Goal: Task Accomplishment & Management: Manage account settings

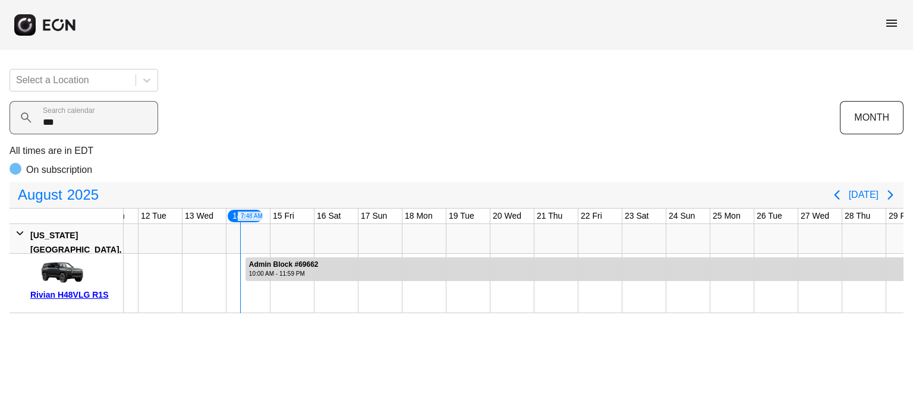
drag, startPoint x: 0, startPoint y: 0, endPoint x: 68, endPoint y: 116, distance: 134.2
click at [68, 116] on calendar "***" at bounding box center [84, 117] width 149 height 33
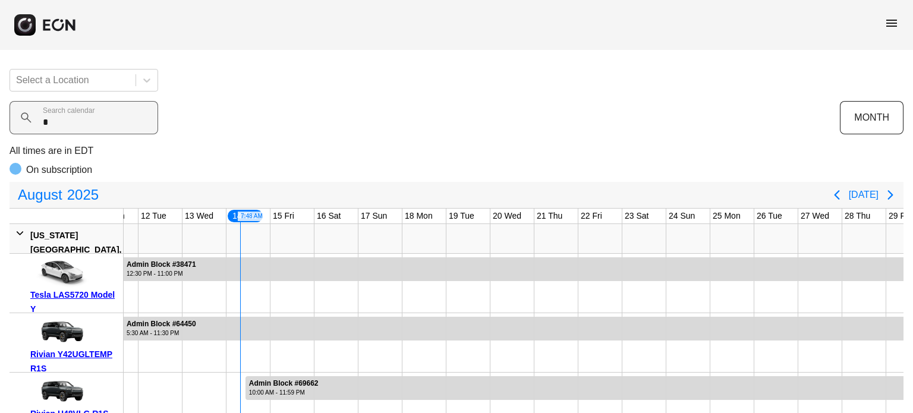
click at [82, 123] on calendar "*" at bounding box center [84, 117] width 149 height 33
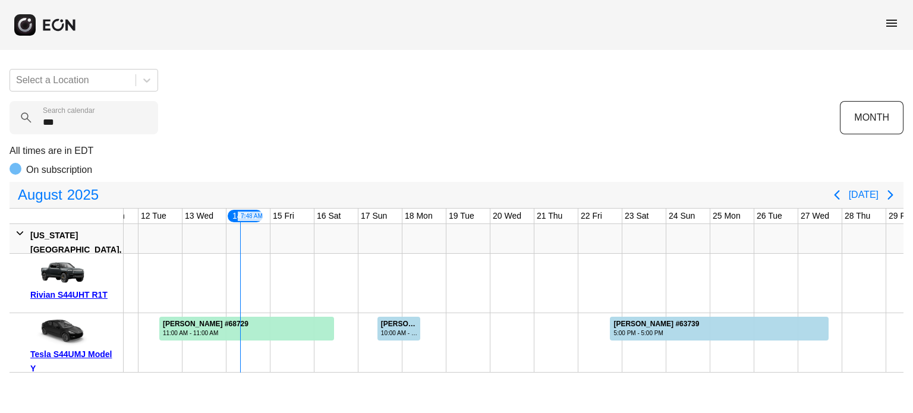
type calendar "***"
drag, startPoint x: 239, startPoint y: 270, endPoint x: 335, endPoint y: 273, distance: 96.3
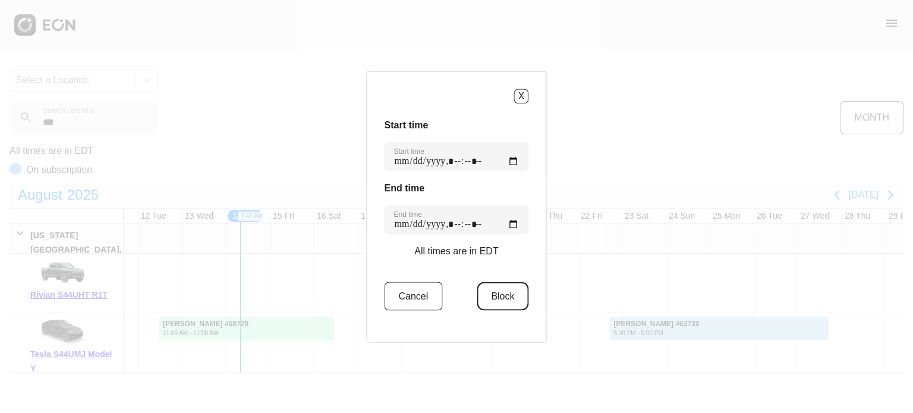
click at [477, 292] on button "Block" at bounding box center [503, 296] width 52 height 29
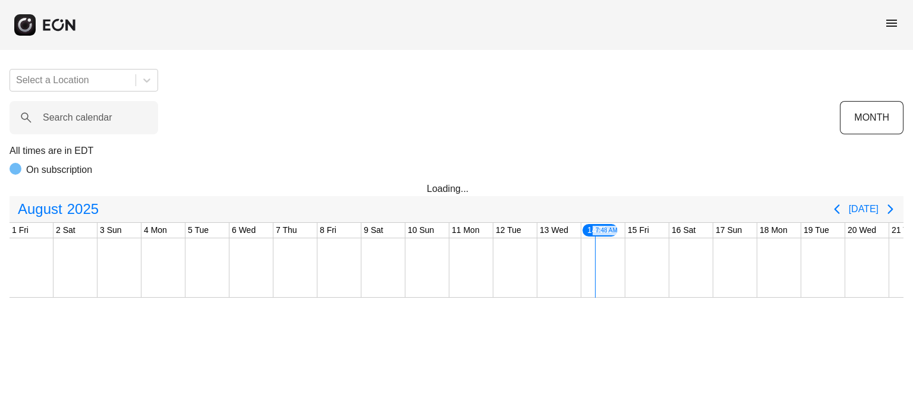
scroll to position [0, 469]
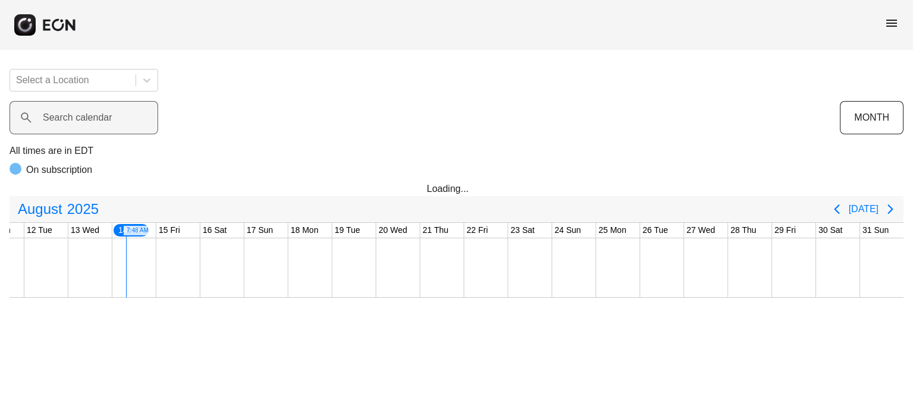
click at [64, 118] on label "Search calendar" at bounding box center [78, 118] width 70 height 14
click at [64, 118] on calendar "Search calendar" at bounding box center [84, 117] width 149 height 33
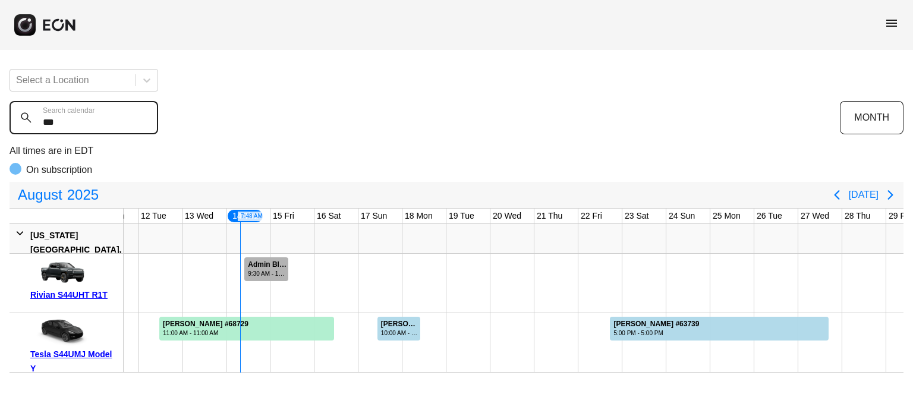
type calendar "***"
drag, startPoint x: 289, startPoint y: 267, endPoint x: 306, endPoint y: 268, distance: 16.7
click at [306, 268] on div "Admin Block #69532 1:15 AM - 3:15 PM Admin Block #69532, Rivian S44UHT R1T, Sta…" at bounding box center [336, 283] width 1363 height 59
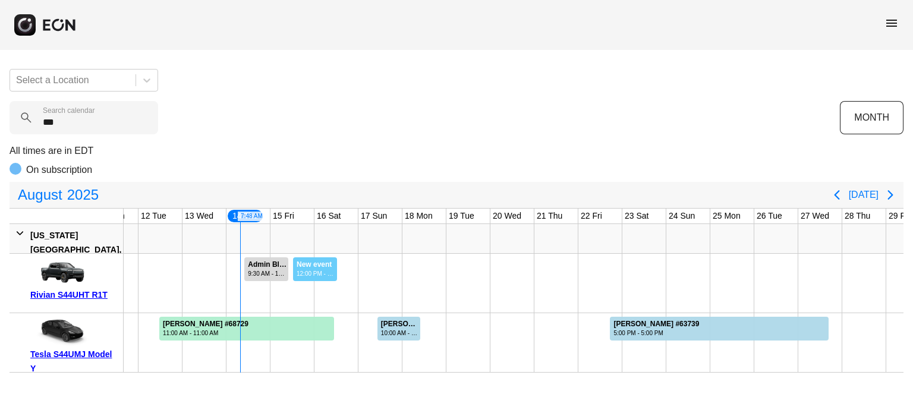
drag, startPoint x: 292, startPoint y: 268, endPoint x: 336, endPoint y: 270, distance: 43.4
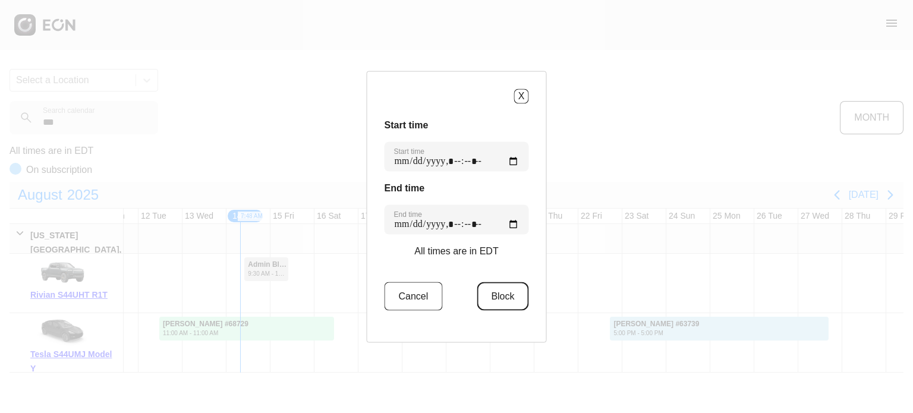
click at [487, 295] on button "Block" at bounding box center [503, 296] width 52 height 29
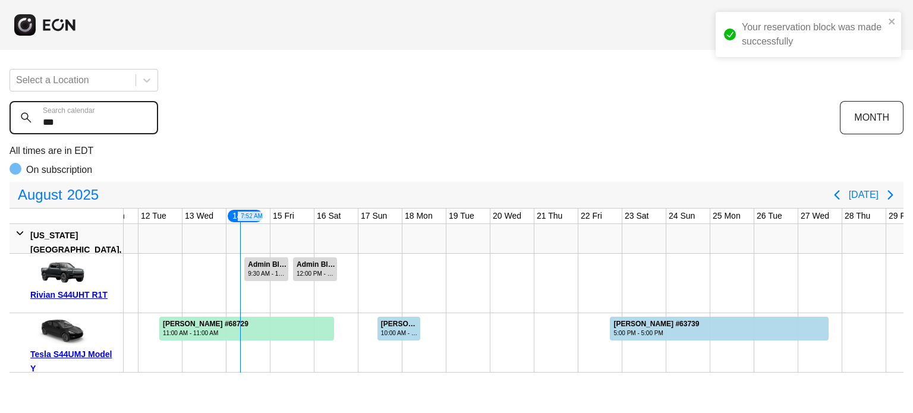
click at [88, 121] on calendar "***" at bounding box center [84, 117] width 149 height 33
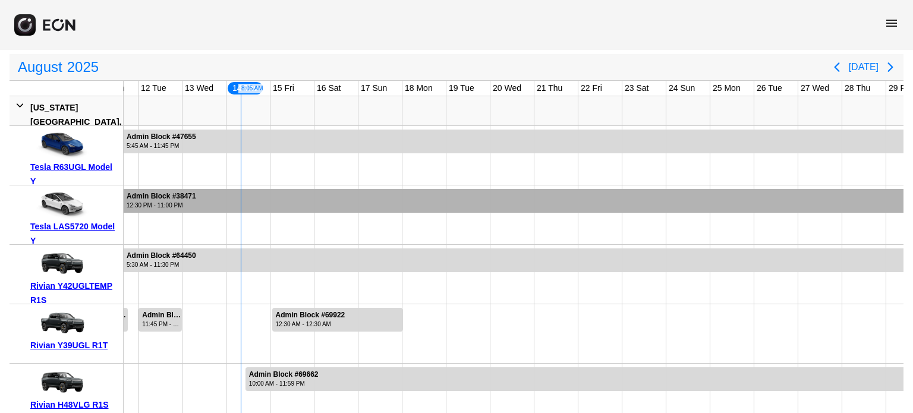
scroll to position [0, 0]
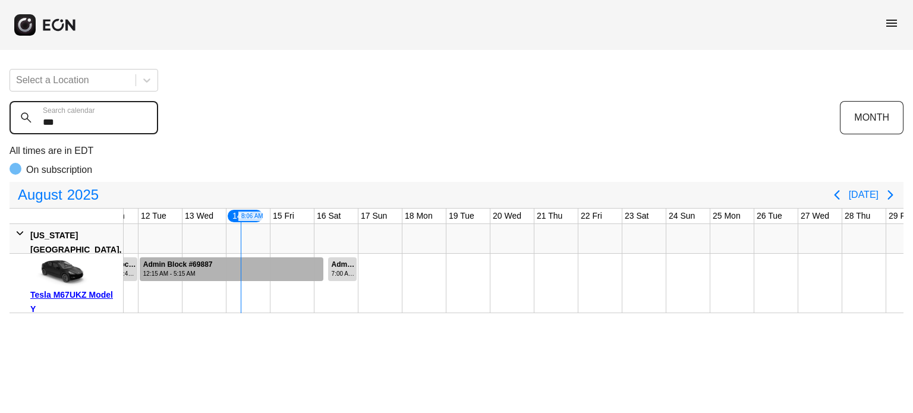
type calendar "***"
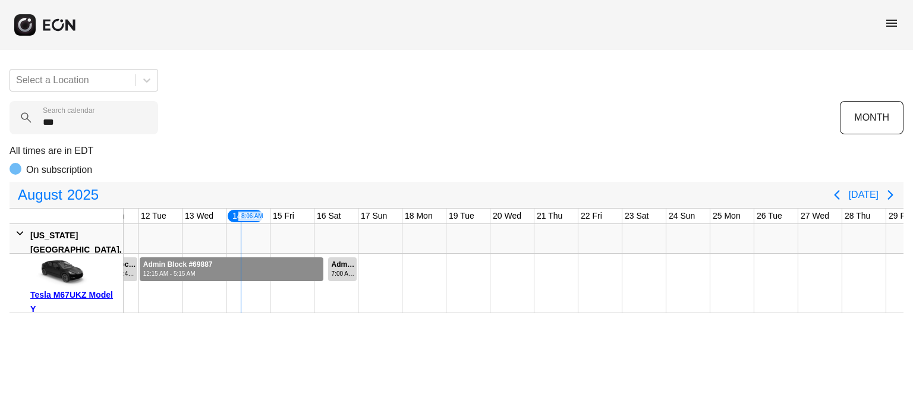
drag, startPoint x: 288, startPoint y: 268, endPoint x: 297, endPoint y: 273, distance: 10.4
click at [297, 273] on div at bounding box center [232, 269] width 184 height 24
click at [298, 275] on div at bounding box center [232, 269] width 184 height 24
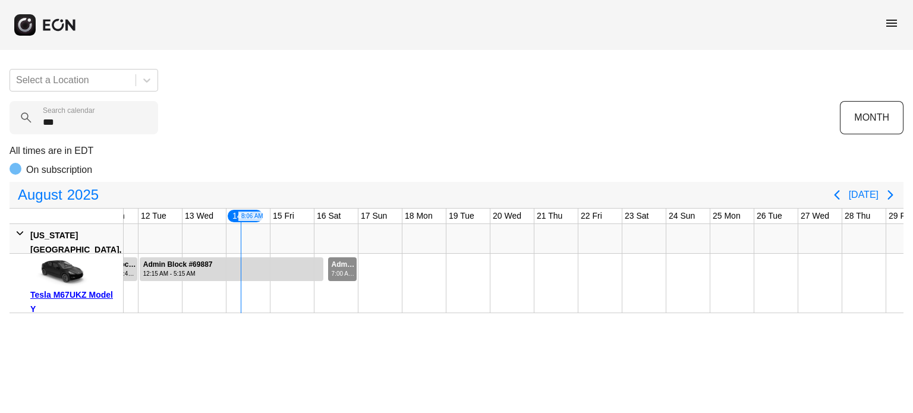
click at [338, 260] on div "Admin Block #69778" at bounding box center [344, 264] width 24 height 9
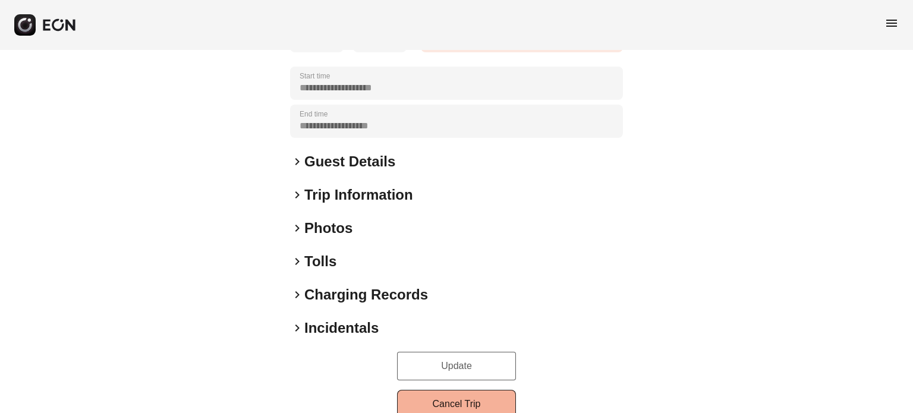
scroll to position [217, 0]
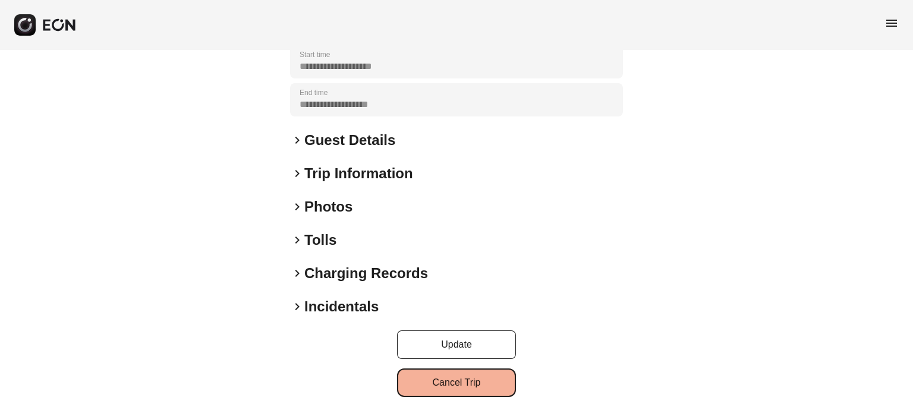
click at [493, 390] on button "Cancel Trip" at bounding box center [456, 382] width 119 height 29
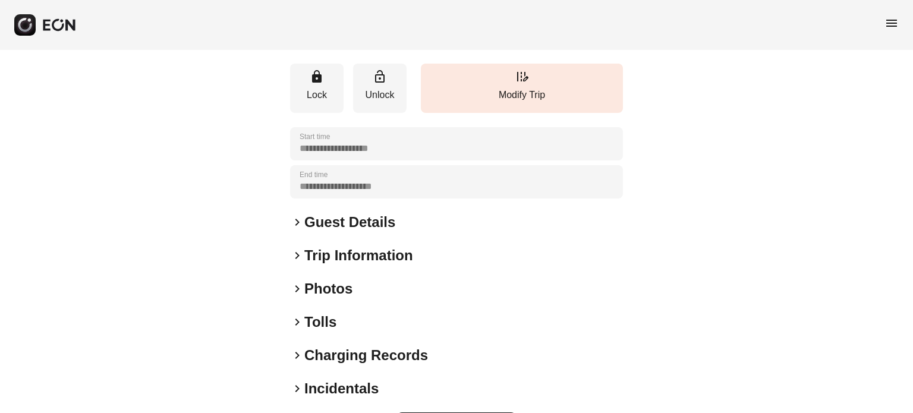
scroll to position [217, 0]
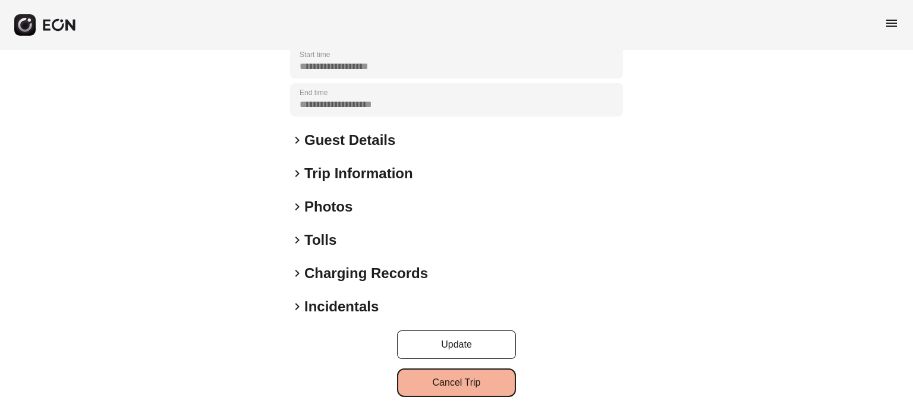
click at [465, 377] on button "Cancel Trip" at bounding box center [456, 382] width 119 height 29
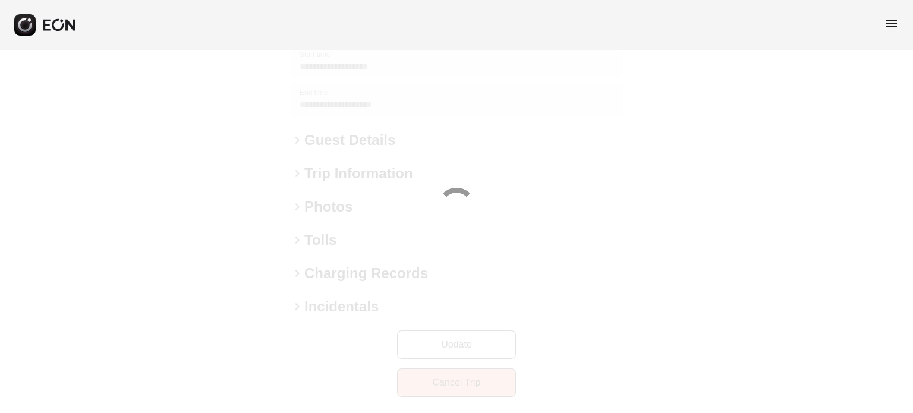
drag, startPoint x: 465, startPoint y: 377, endPoint x: 448, endPoint y: 358, distance: 25.3
click at [465, 379] on div at bounding box center [456, 206] width 913 height 413
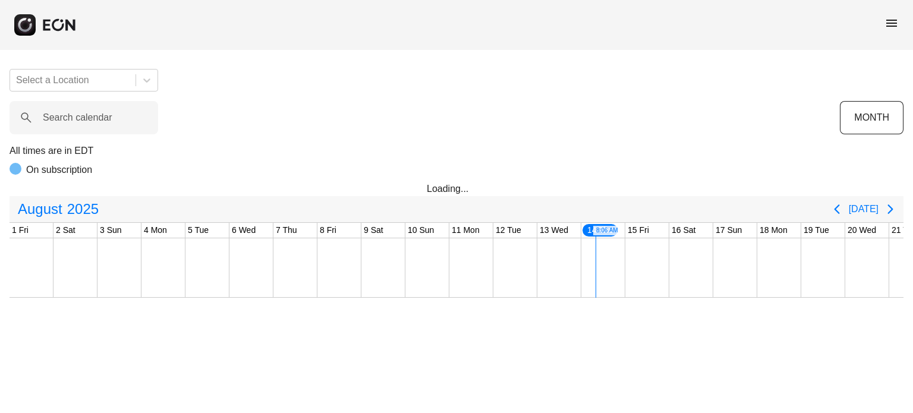
scroll to position [0, 469]
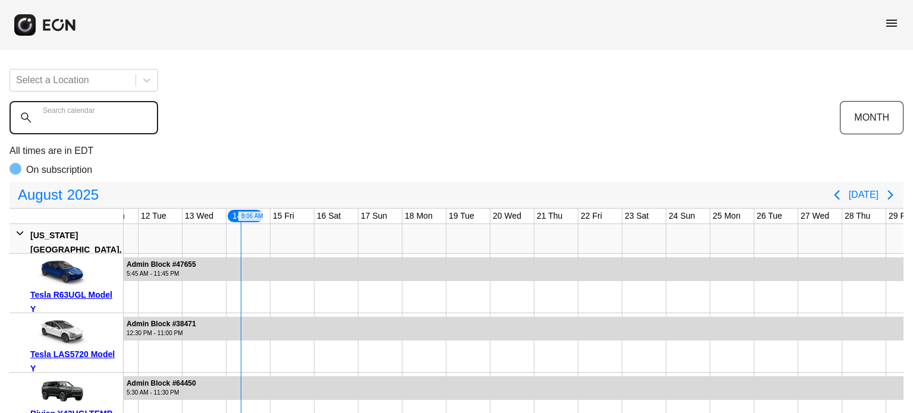
click at [115, 122] on calendar "Search calendar" at bounding box center [84, 117] width 149 height 33
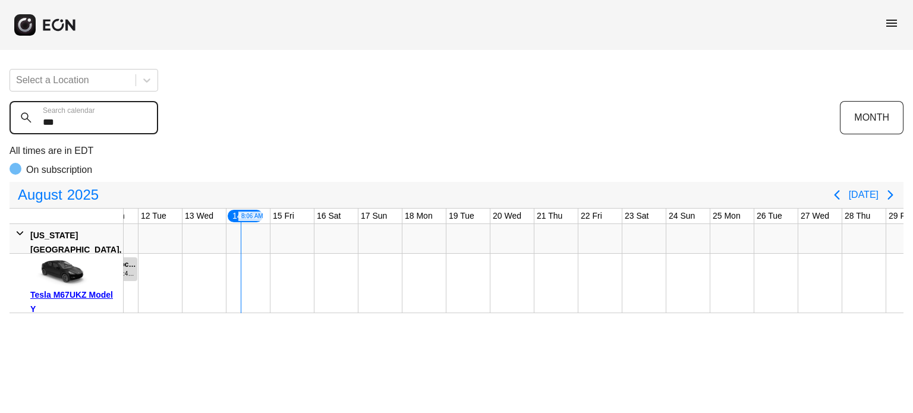
type calendar "***"
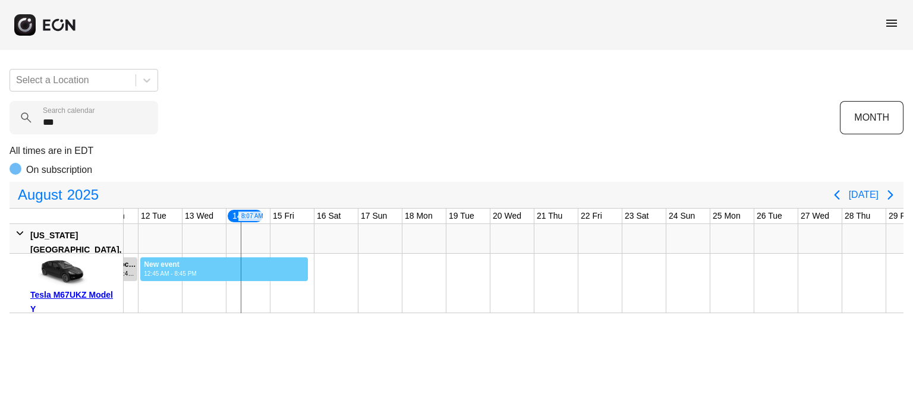
drag, startPoint x: 140, startPoint y: 263, endPoint x: 308, endPoint y: 273, distance: 168.5
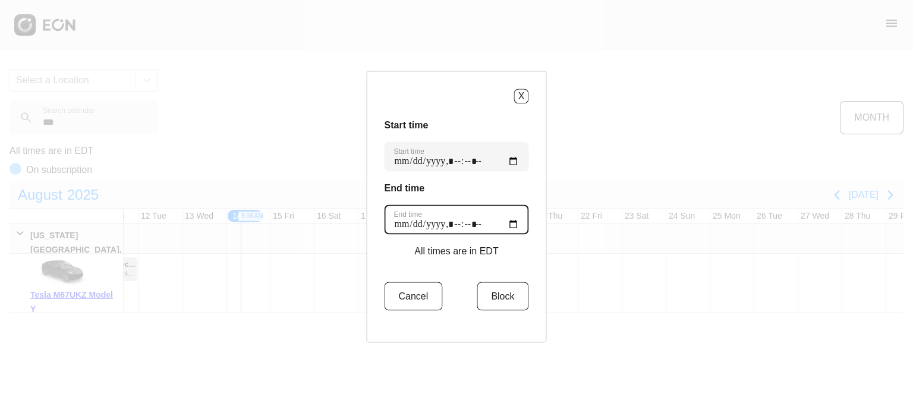
click at [506, 225] on time "End time" at bounding box center [456, 219] width 144 height 30
type time "**********"
click at [503, 187] on h3 "End time" at bounding box center [456, 188] width 144 height 14
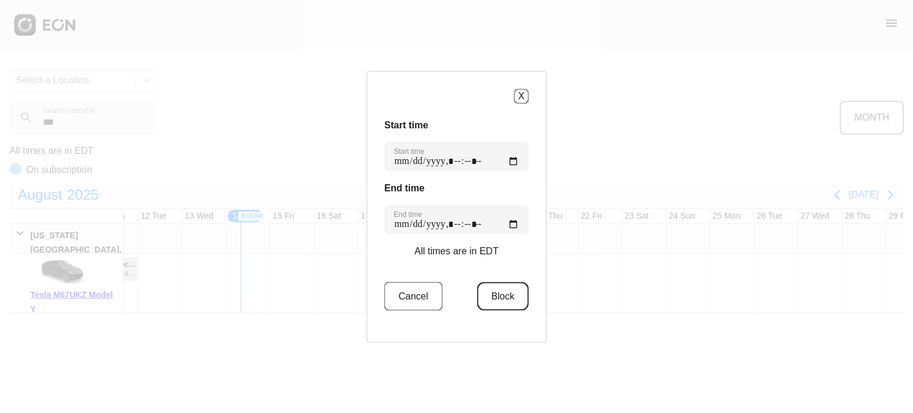
click at [500, 297] on button "Block" at bounding box center [503, 296] width 52 height 29
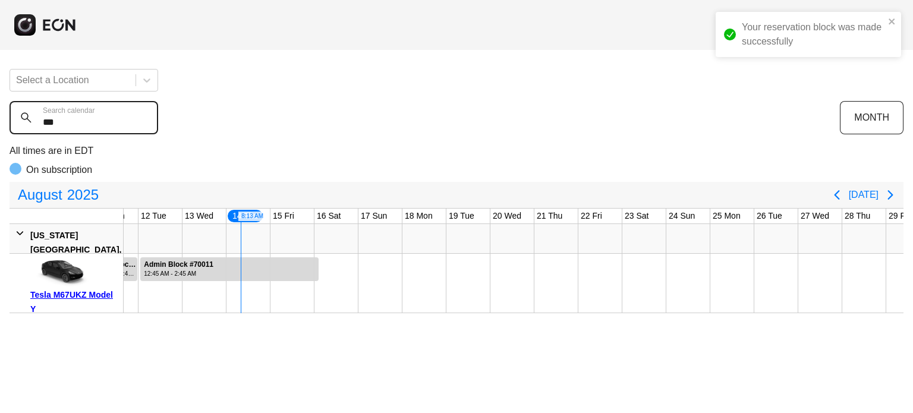
click at [68, 127] on calendar "***" at bounding box center [84, 117] width 149 height 33
click at [67, 127] on calendar "***" at bounding box center [84, 117] width 149 height 33
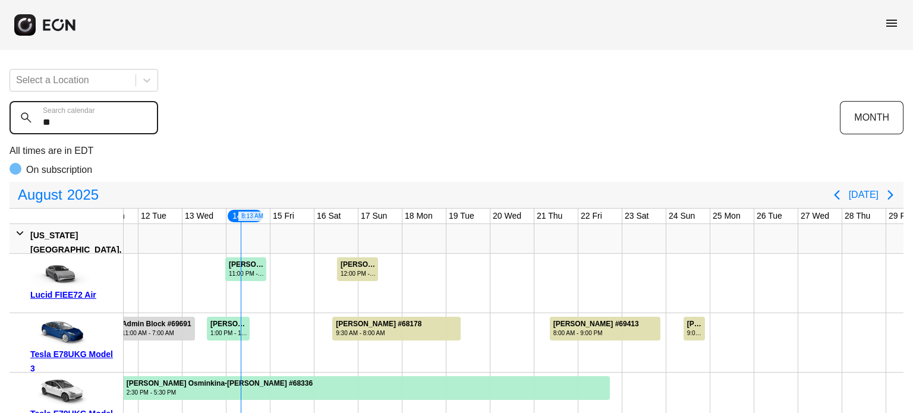
type calendar "***"
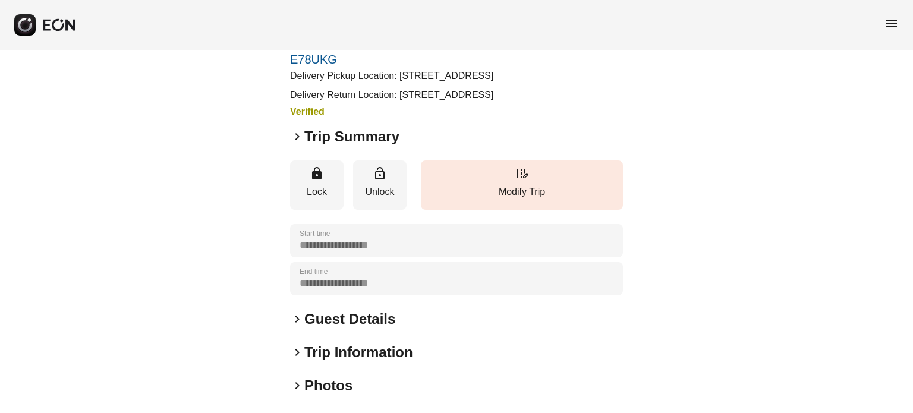
scroll to position [119, 0]
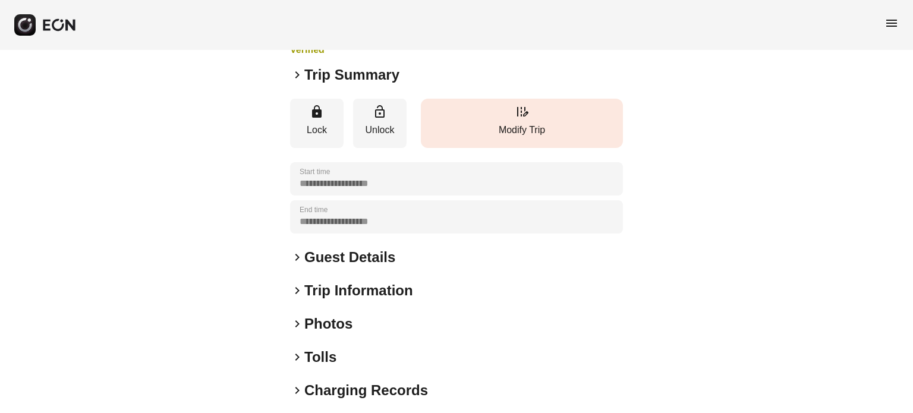
click at [507, 137] on p "Modify Trip" at bounding box center [522, 130] width 190 height 14
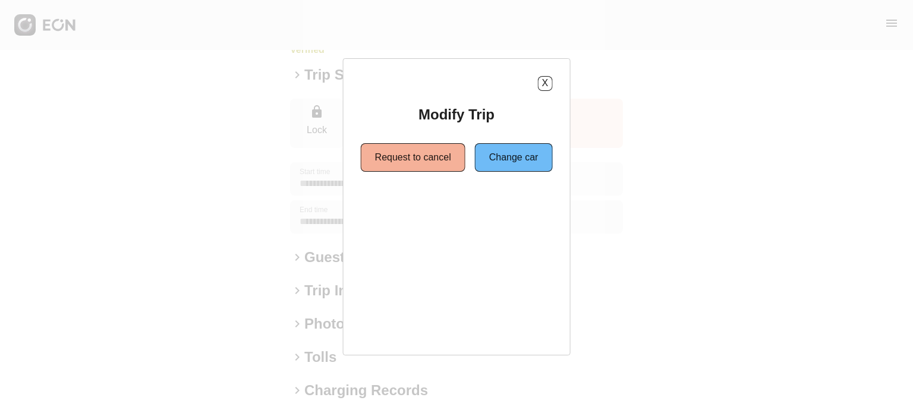
click at [548, 74] on div "X Modify Trip Request to cancel Change car" at bounding box center [457, 206] width 228 height 297
click at [542, 78] on button "X" at bounding box center [544, 83] width 15 height 15
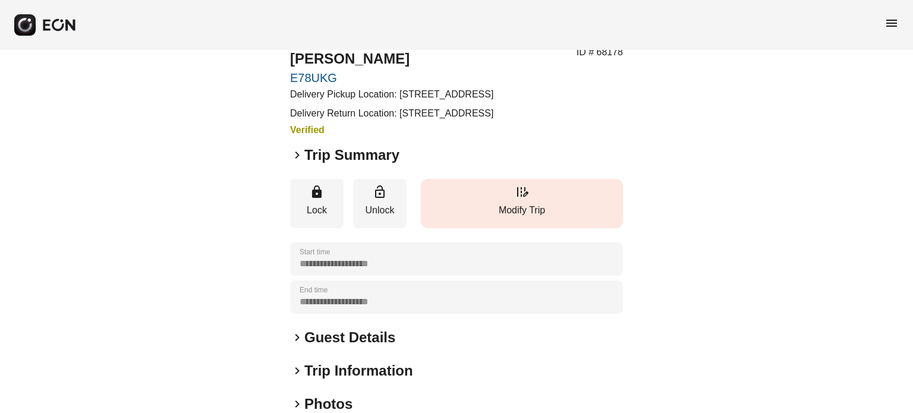
scroll to position [0, 0]
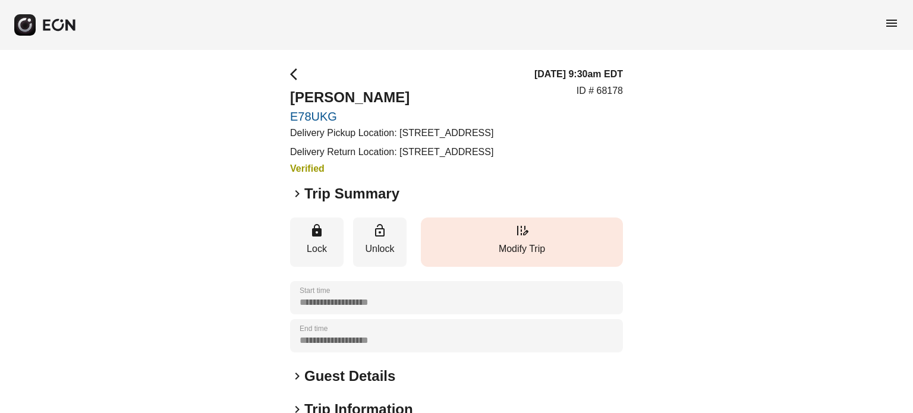
click at [515, 267] on button "edit_road Modify Trip" at bounding box center [522, 241] width 202 height 49
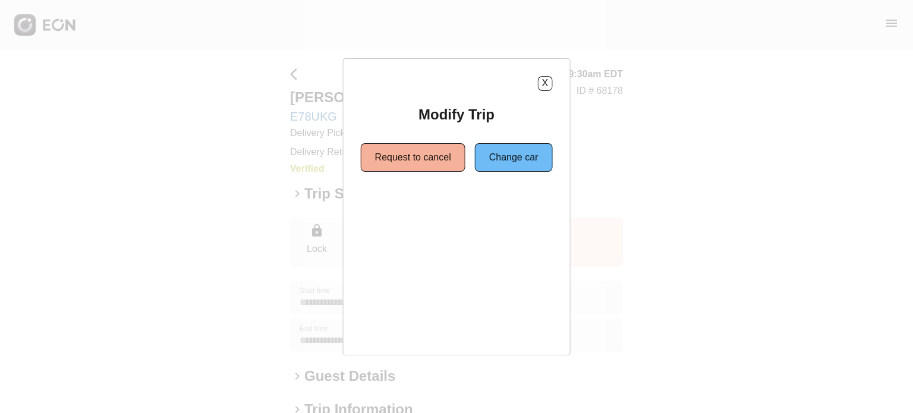
click at [532, 173] on div "X Modify Trip Request to cancel Change car" at bounding box center [457, 206] width 228 height 297
click at [532, 166] on button "Change car" at bounding box center [514, 157] width 78 height 29
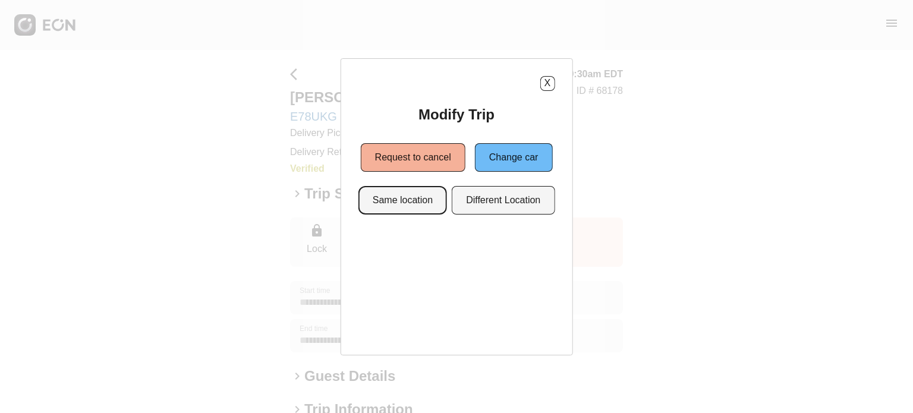
click at [392, 197] on button "Same location" at bounding box center [402, 200] width 89 height 29
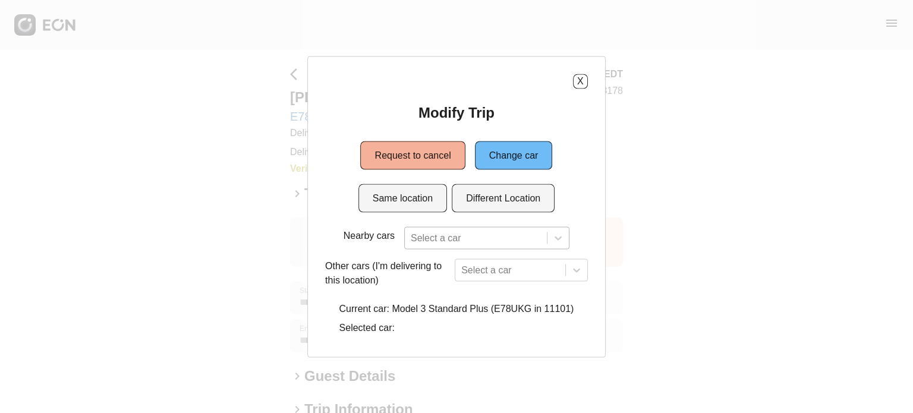
click at [456, 235] on div at bounding box center [476, 237] width 130 height 17
click at [585, 84] on button "X" at bounding box center [580, 81] width 15 height 15
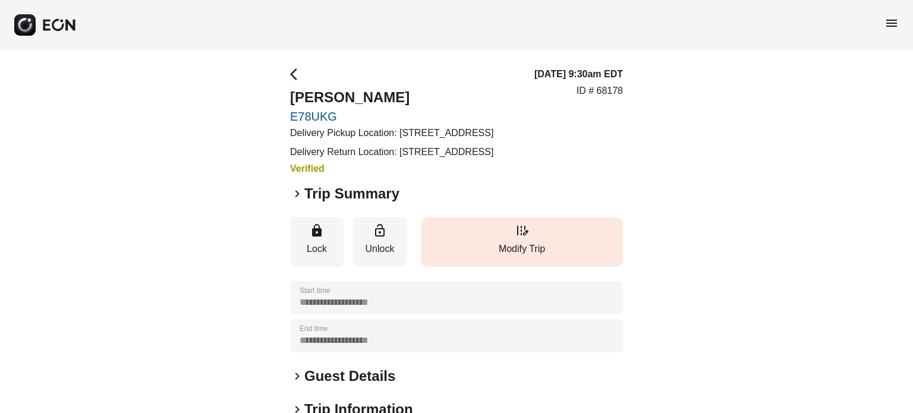
click at [500, 256] on p "Modify Trip" at bounding box center [522, 249] width 190 height 14
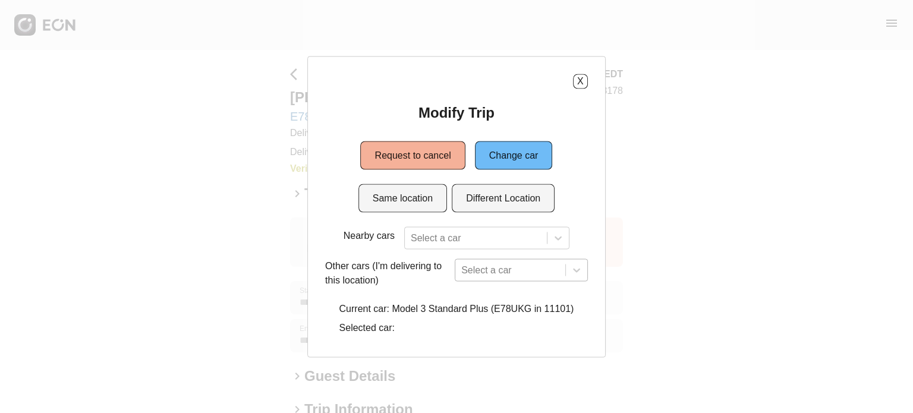
click at [502, 267] on div "Select a car" at bounding box center [521, 269] width 133 height 23
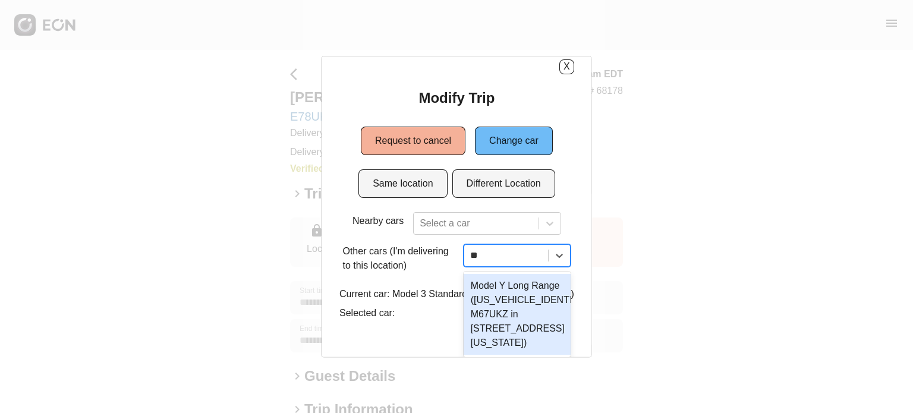
type input "***"
click at [544, 283] on div "Model Y Long Range (7SAYGDEE5PF822897 M67UKZ in 610 Exterior Street, The Bronx,…" at bounding box center [517, 313] width 111 height 81
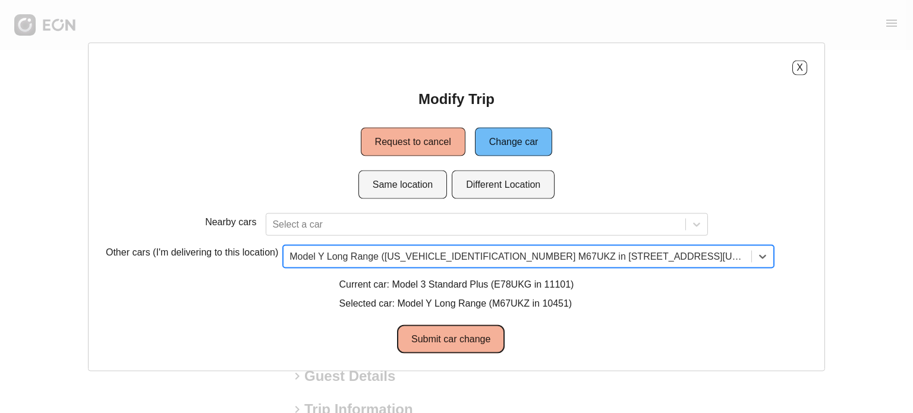
click at [466, 332] on button "Submit car change" at bounding box center [451, 338] width 108 height 29
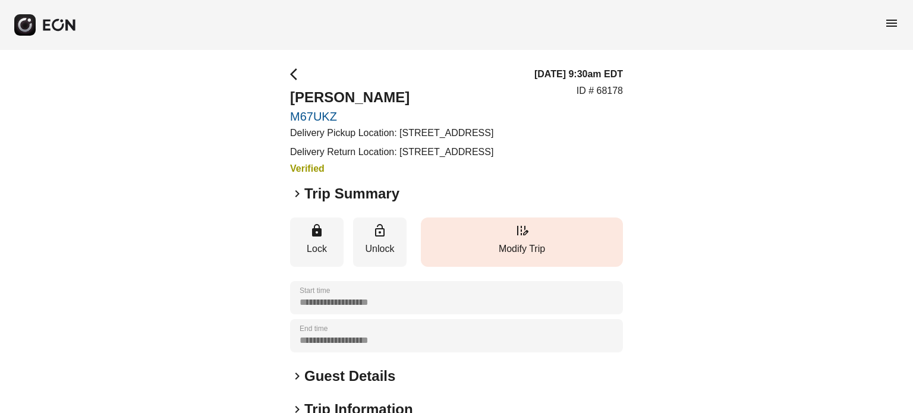
click at [550, 264] on button "edit_road Modify Trip" at bounding box center [522, 241] width 202 height 49
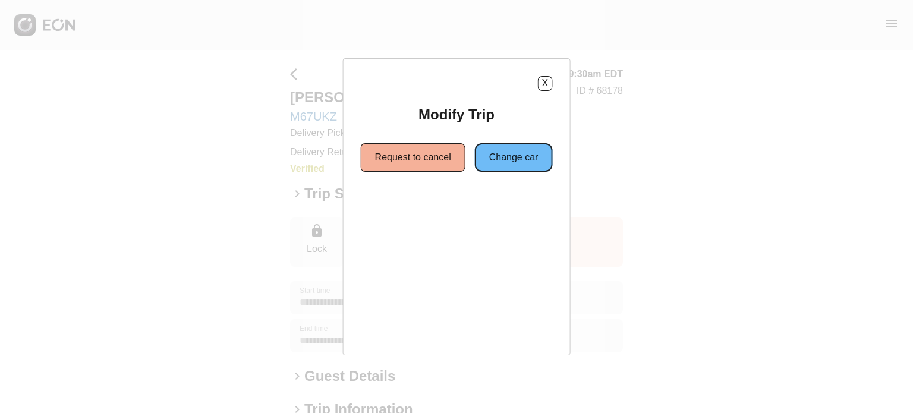
click at [483, 154] on button "Change car" at bounding box center [514, 157] width 78 height 29
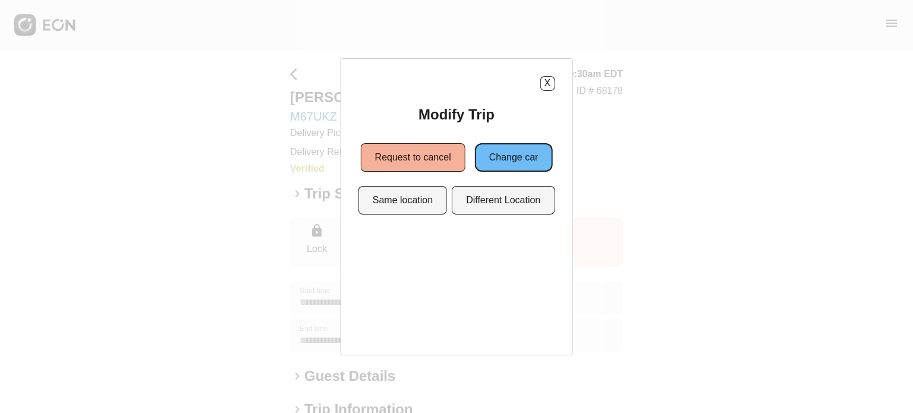
click at [511, 167] on button "Change car" at bounding box center [514, 157] width 78 height 29
click at [409, 204] on button "Same location" at bounding box center [402, 200] width 89 height 29
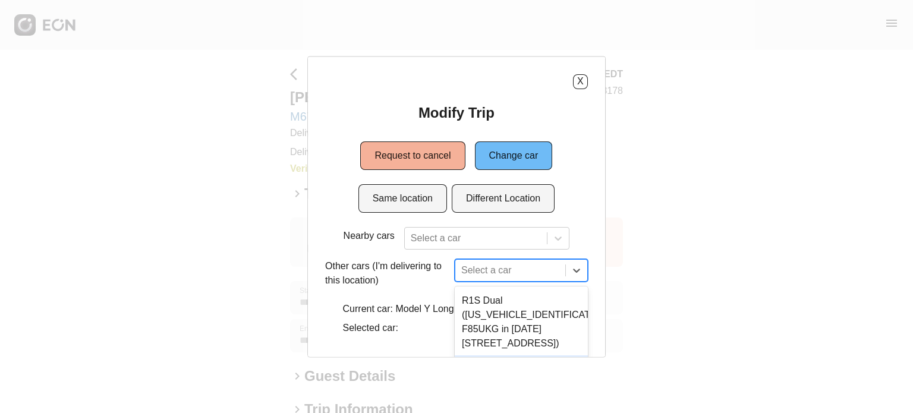
click at [480, 264] on div "10 results available. Use Up and Down to choose options, press Enter to select …" at bounding box center [521, 269] width 133 height 23
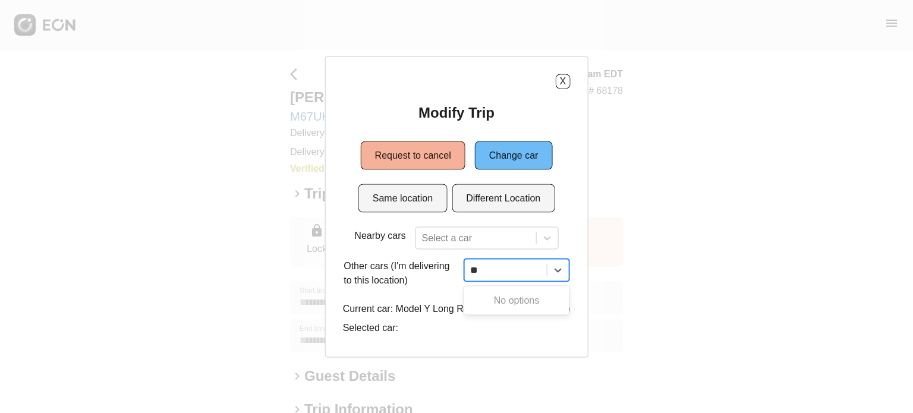
type input "*"
type input "***"
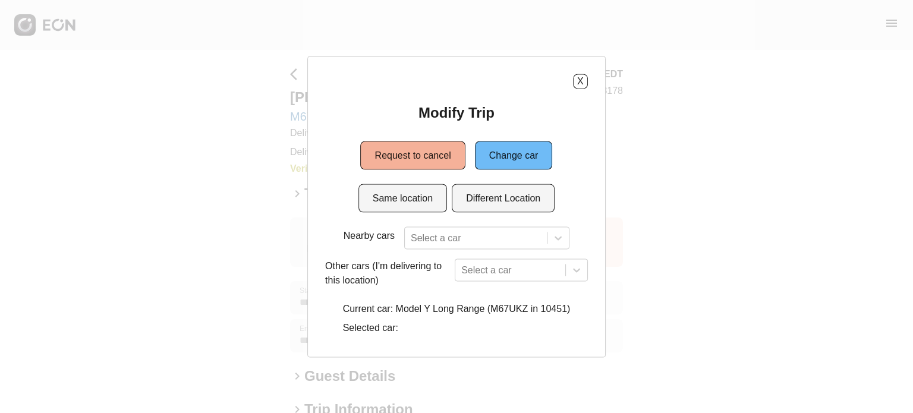
click at [582, 90] on div "X Modify Trip Request to cancel Change car Same location Different Location Nea…" at bounding box center [456, 207] width 263 height 266
click at [580, 83] on button "X" at bounding box center [580, 81] width 15 height 15
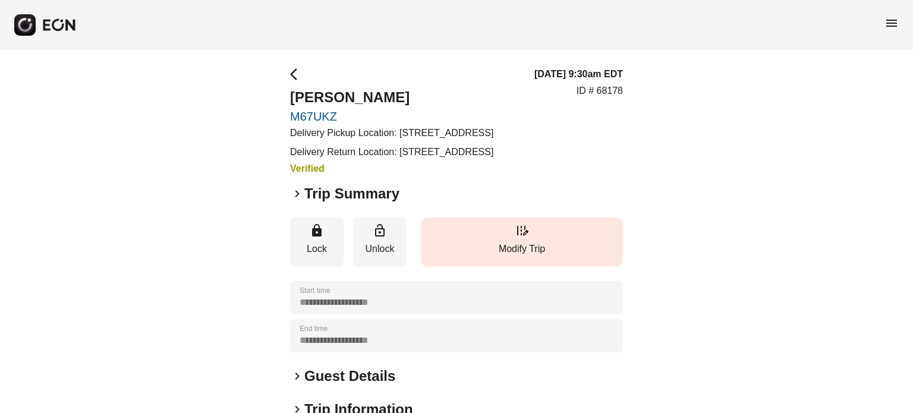
click at [482, 256] on p "Modify Trip" at bounding box center [522, 249] width 190 height 14
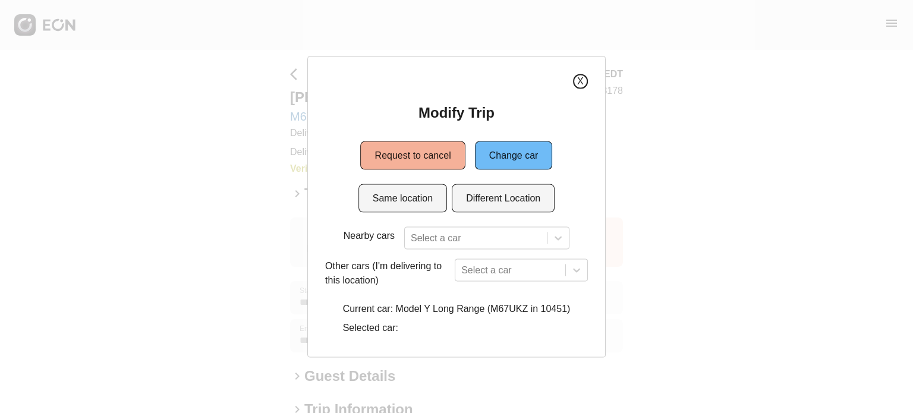
click at [575, 88] on div "X" at bounding box center [456, 81] width 263 height 15
click at [580, 78] on button "X" at bounding box center [580, 81] width 15 height 15
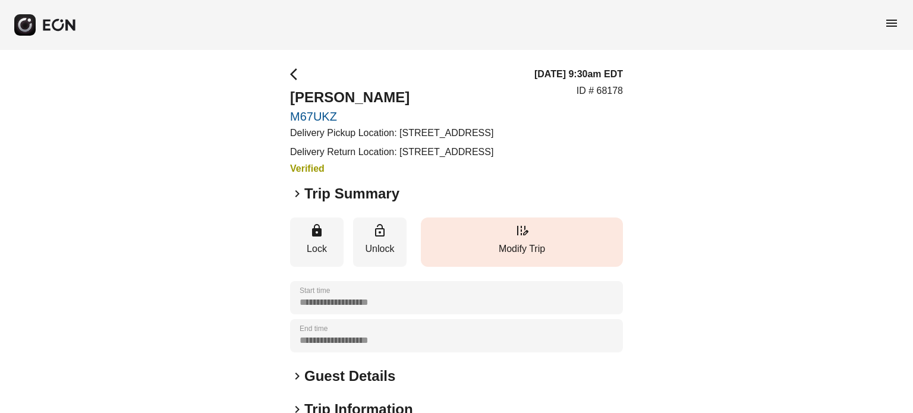
click at [494, 249] on button "edit_road Modify Trip" at bounding box center [522, 241] width 202 height 49
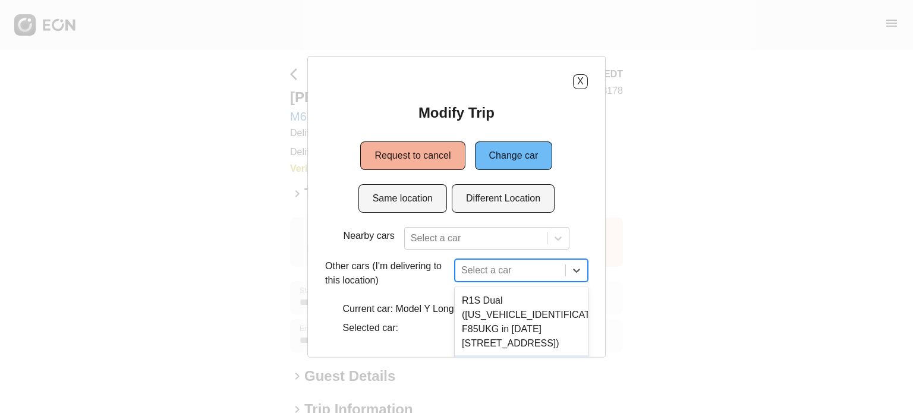
drag, startPoint x: 497, startPoint y: 275, endPoint x: 508, endPoint y: 258, distance: 20.1
click at [497, 275] on div "10 results available. Use Up and Down to choose options, press Enter to select …" at bounding box center [521, 269] width 133 height 23
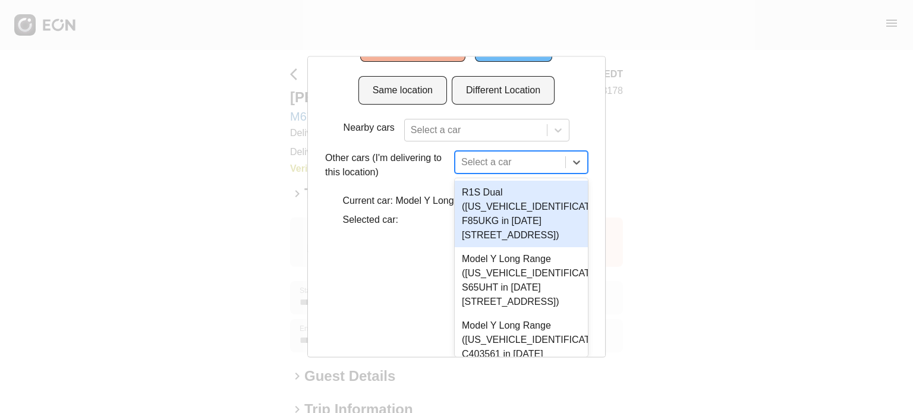
click at [570, 113] on div "Modify Trip Request to cancel Change car Same location Different Location Nearb…" at bounding box center [456, 113] width 263 height 237
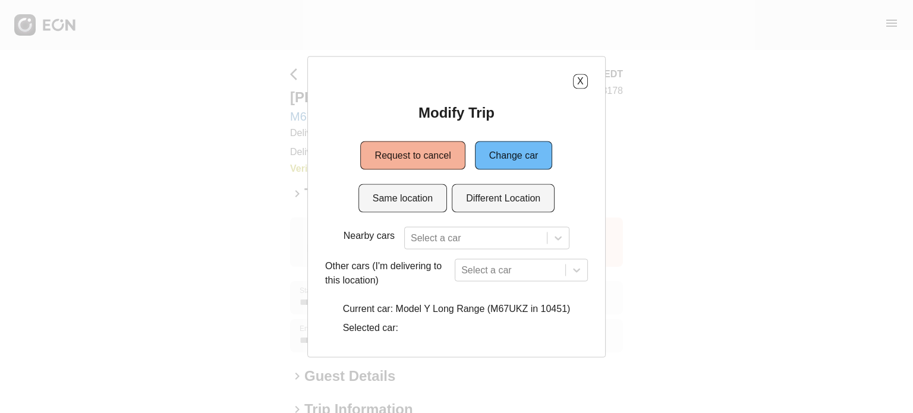
click at [510, 212] on div "Modify Trip Request to cancel Change car Same location Different Location Nearb…" at bounding box center [456, 221] width 263 height 237
click at [521, 192] on button "Different Location" at bounding box center [503, 198] width 103 height 29
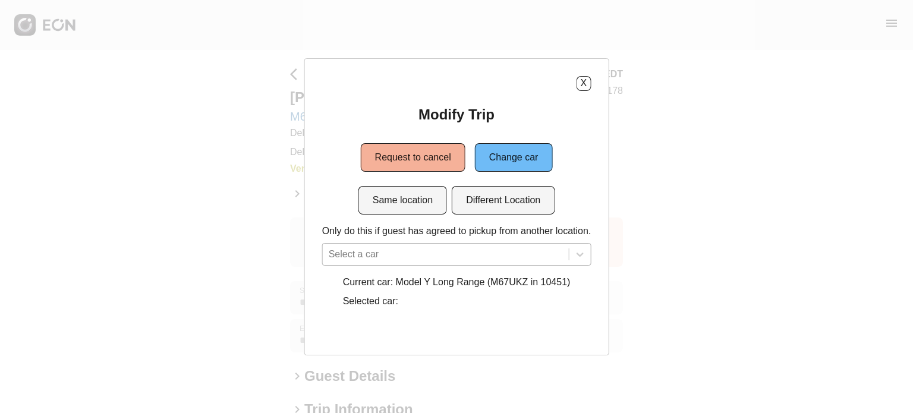
click at [507, 251] on div "Select a car" at bounding box center [456, 254] width 269 height 23
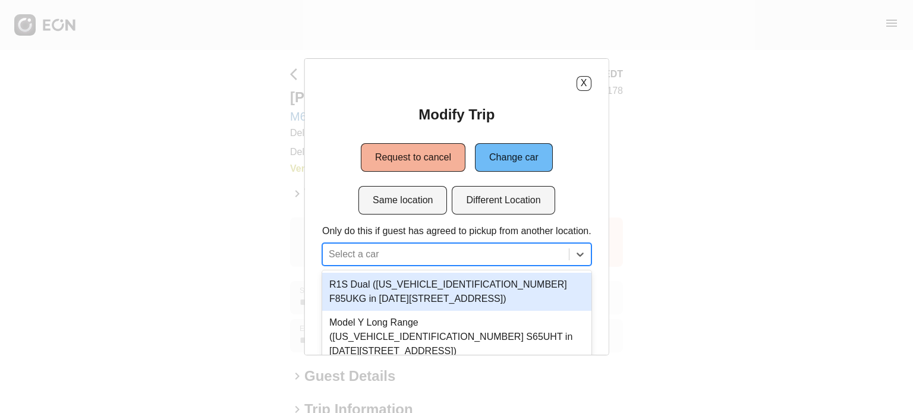
click at [588, 92] on div "X Modify Trip Request to cancel Change car Same location Different Location Onl…" at bounding box center [456, 194] width 269 height 237
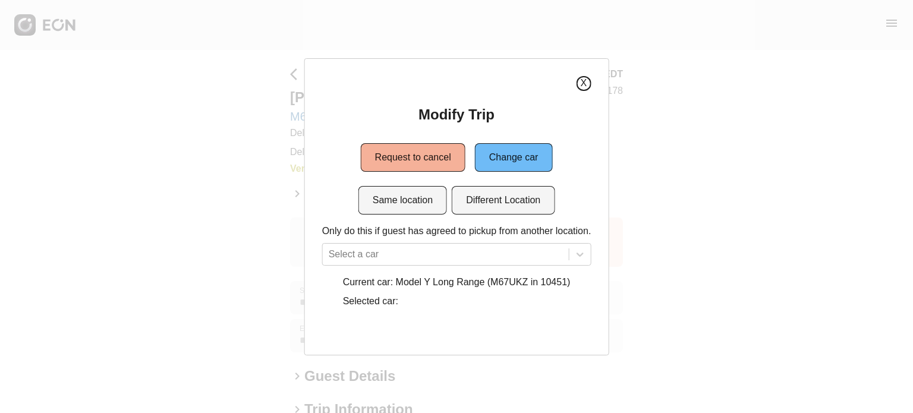
click at [581, 89] on button "X" at bounding box center [583, 83] width 15 height 15
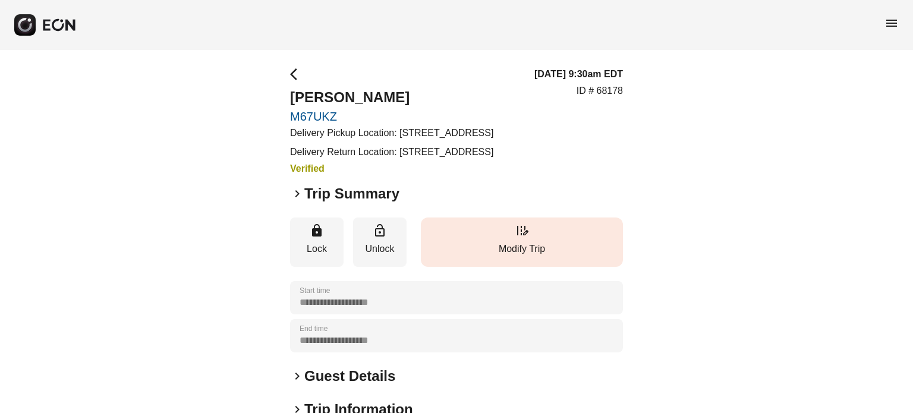
click at [559, 253] on button "edit_road Modify Trip" at bounding box center [522, 241] width 202 height 49
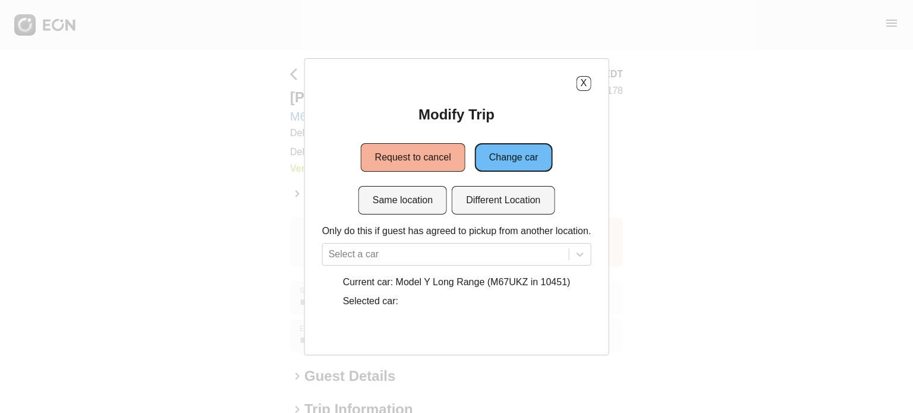
click at [515, 166] on button "Change car" at bounding box center [514, 157] width 78 height 29
click at [425, 194] on button "Same location" at bounding box center [402, 200] width 89 height 29
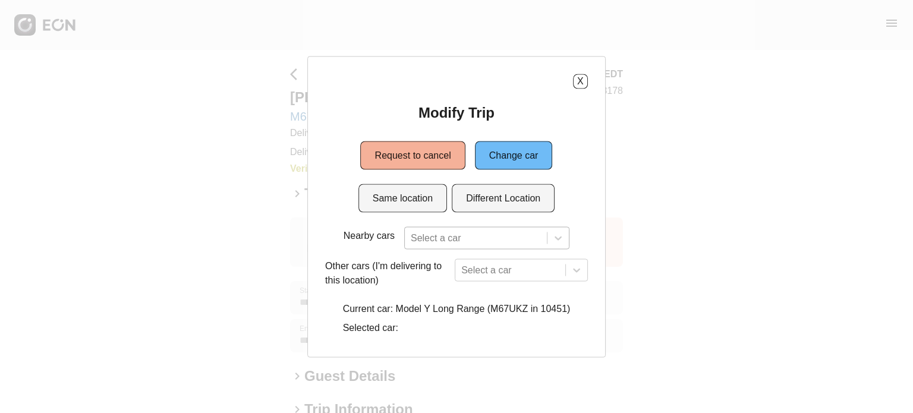
click at [471, 237] on div "Select a car" at bounding box center [486, 237] width 165 height 23
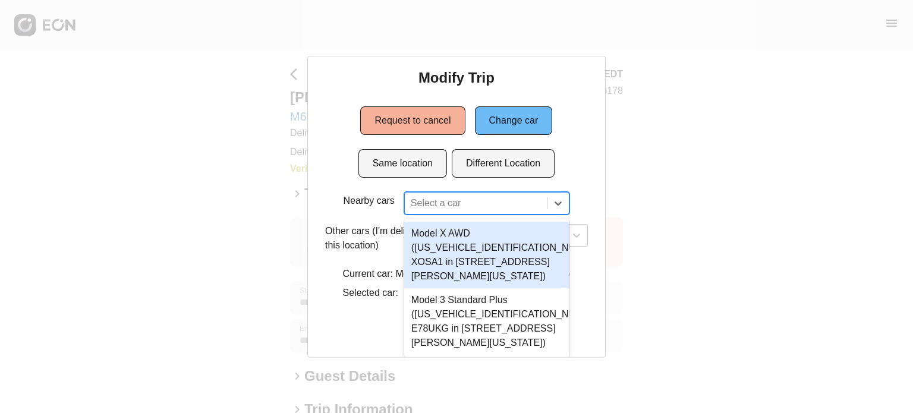
click at [559, 171] on div "Modify Trip Request to cancel Change car Same location Different Location Nearb…" at bounding box center [456, 186] width 263 height 237
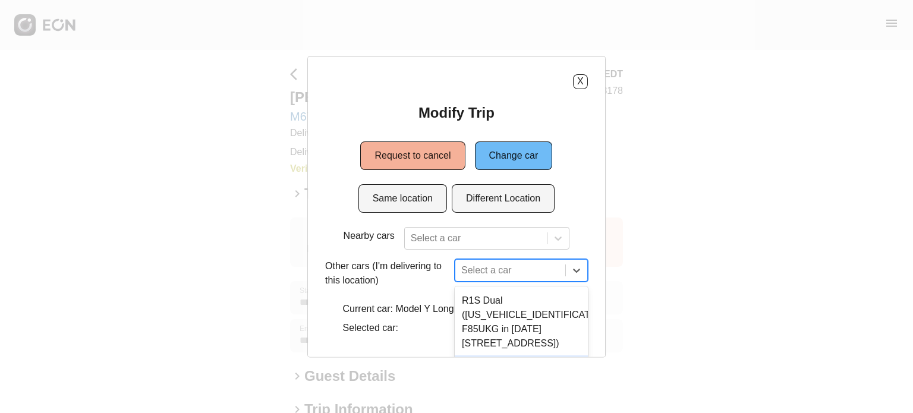
scroll to position [108, 0]
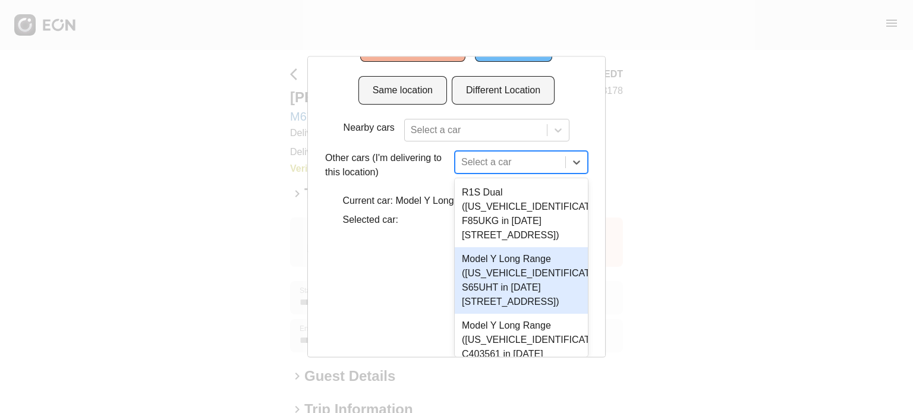
click at [529, 174] on div "10 results available. Use Up and Down to choose options, press Enter to select …" at bounding box center [521, 162] width 133 height 23
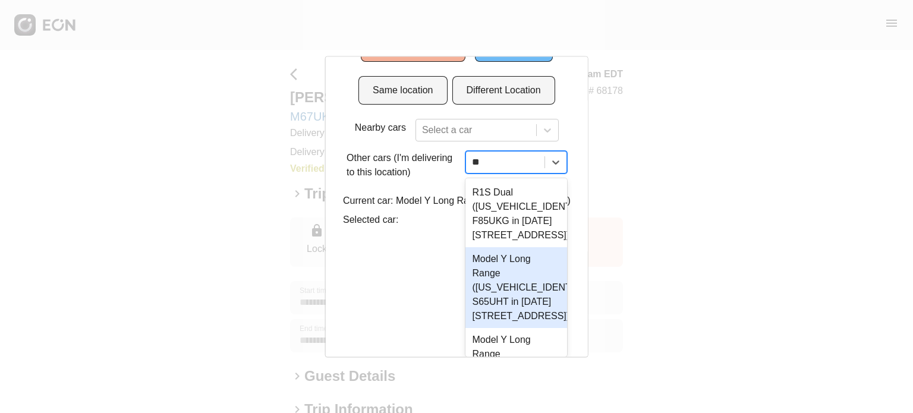
scroll to position [0, 0]
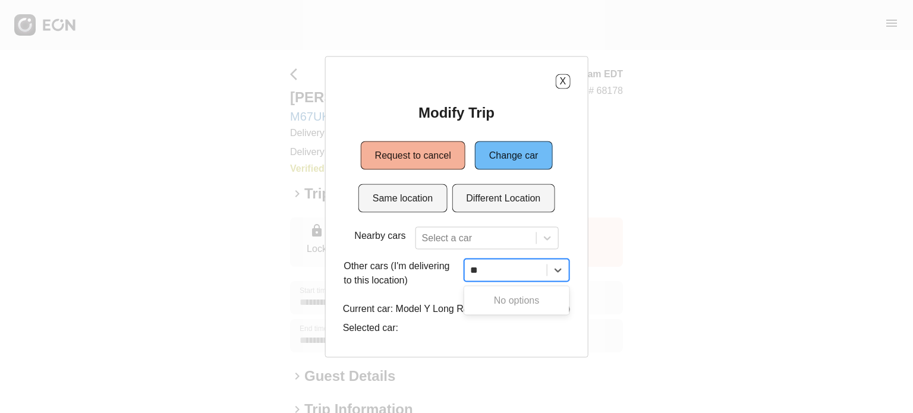
type input "*"
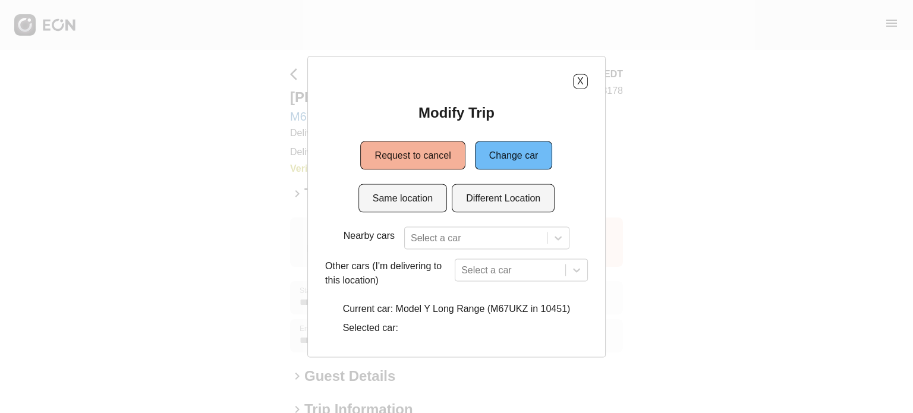
drag, startPoint x: 586, startPoint y: 71, endPoint x: 584, endPoint y: 83, distance: 12.1
click at [586, 71] on div "X Modify Trip Request to cancel Change car Same location Different Location Nea…" at bounding box center [456, 206] width 298 height 301
click at [584, 83] on button "X" at bounding box center [580, 81] width 15 height 15
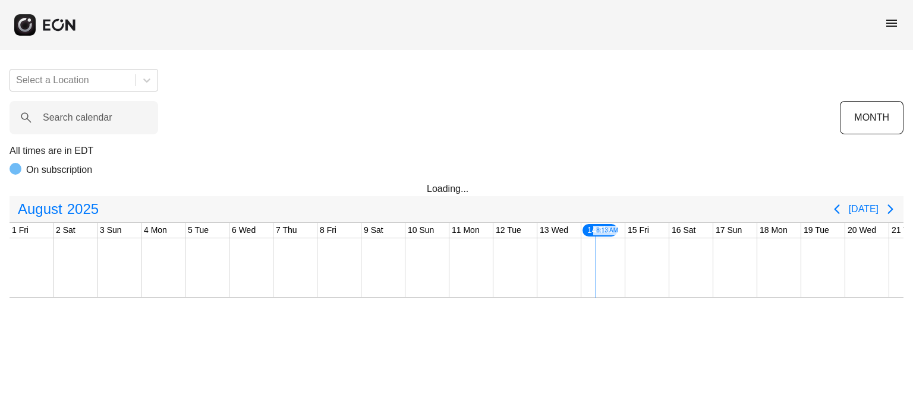
scroll to position [0, 469]
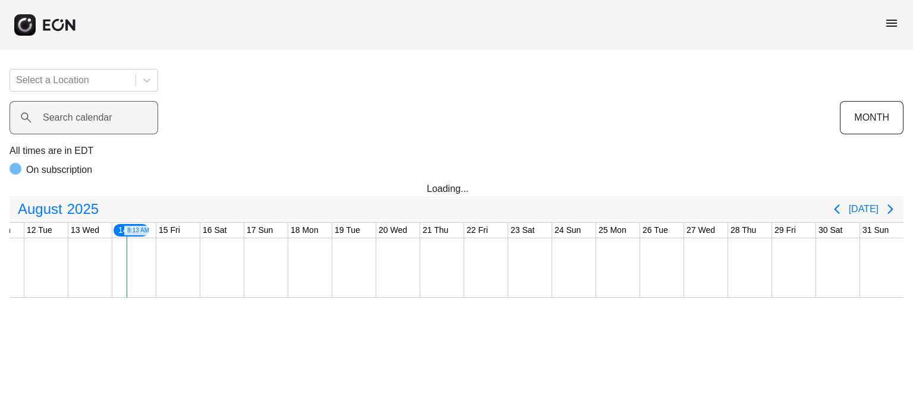
click at [75, 118] on label "Search calendar" at bounding box center [78, 118] width 70 height 14
click at [75, 118] on calendar "Search calendar" at bounding box center [84, 117] width 149 height 33
type calendar "***"
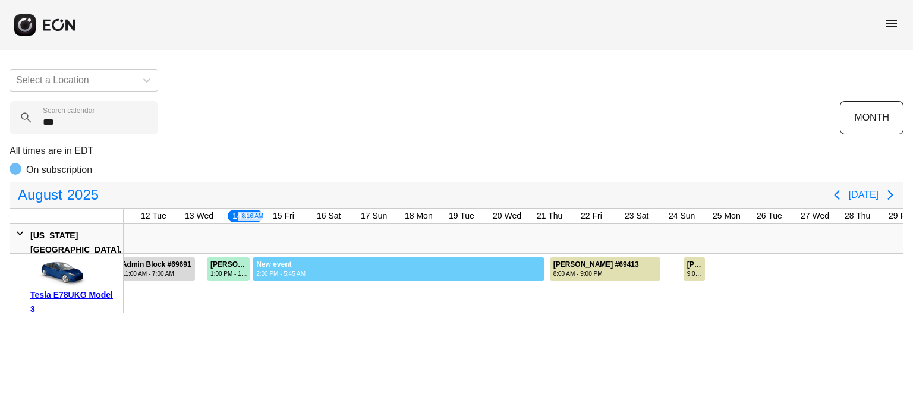
drag, startPoint x: 252, startPoint y: 268, endPoint x: 544, endPoint y: 278, distance: 292.5
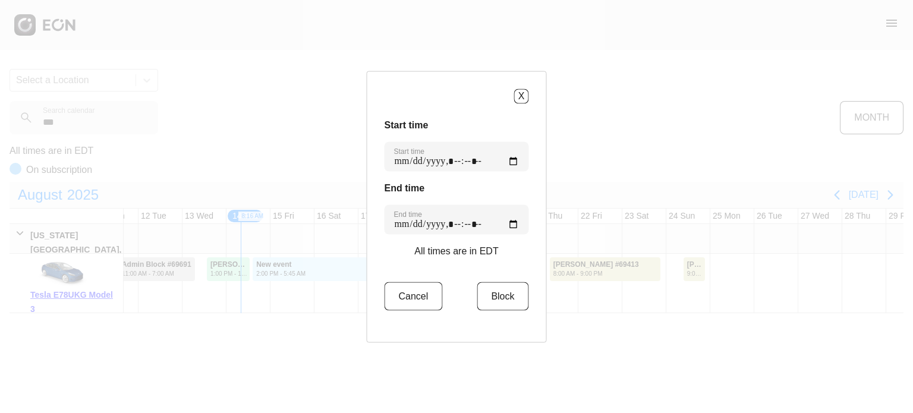
type time "**********"
click at [504, 289] on button "Block" at bounding box center [503, 296] width 52 height 29
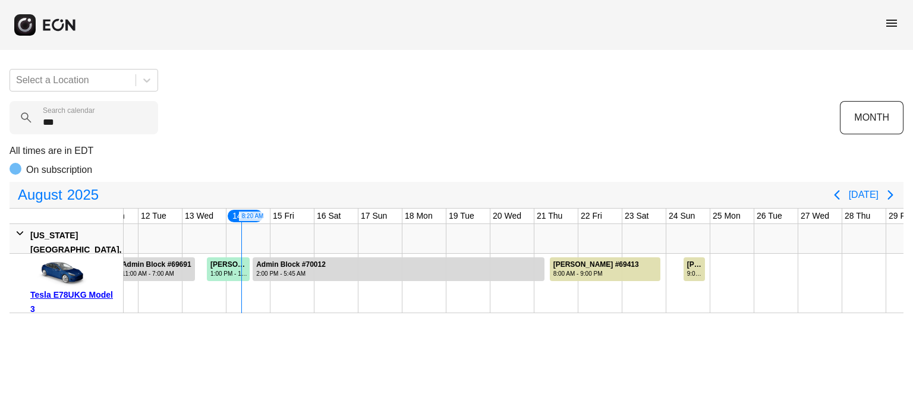
click at [90, 137] on div "Select a Location *** Search calendar MONTH All times are in EDT On subscriptio…" at bounding box center [456, 186] width 913 height 254
click at [89, 133] on calendar "***" at bounding box center [84, 117] width 149 height 33
click at [93, 127] on calendar "***" at bounding box center [84, 117] width 149 height 33
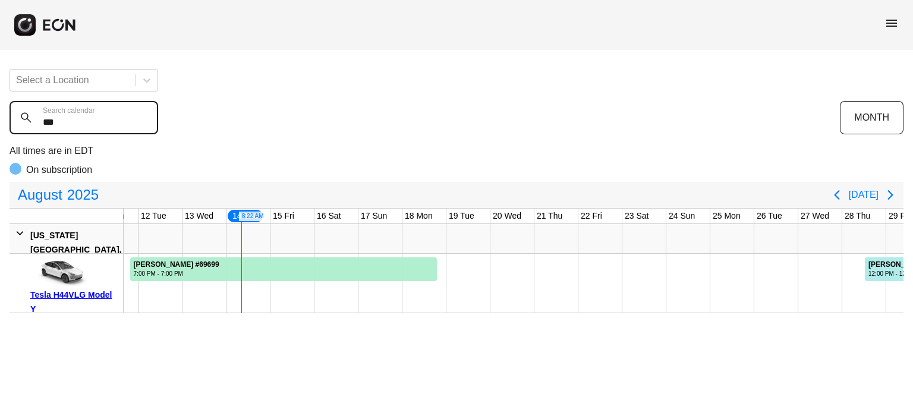
click at [93, 122] on calendar "***" at bounding box center [84, 117] width 149 height 33
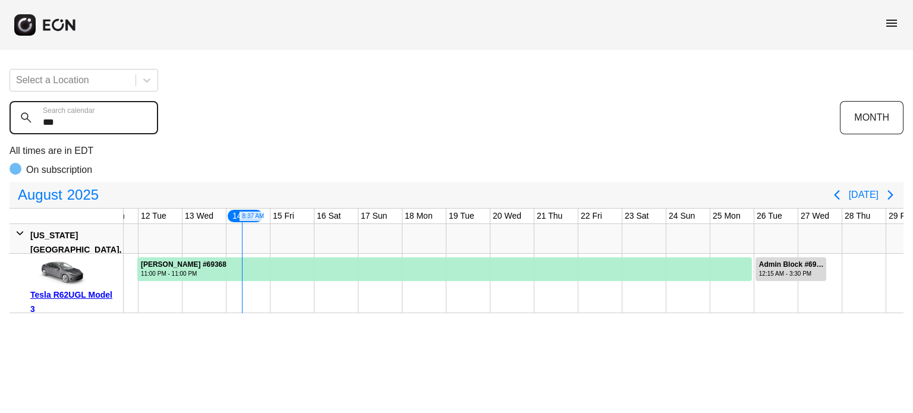
click at [67, 118] on calendar "***" at bounding box center [84, 117] width 149 height 33
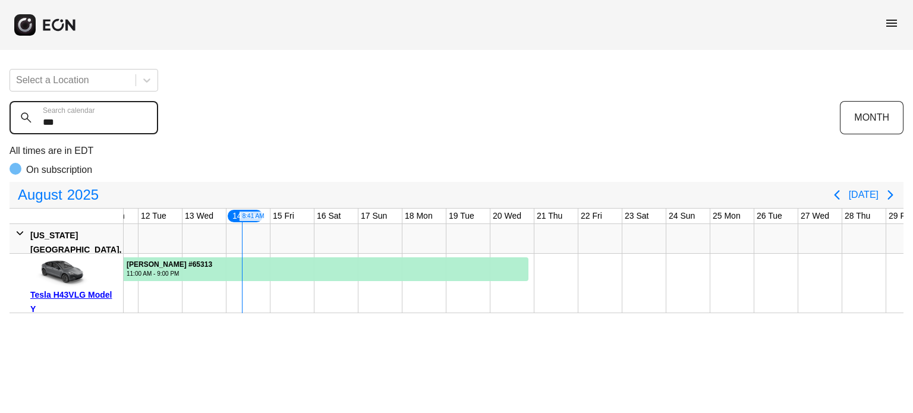
drag, startPoint x: 70, startPoint y: 120, endPoint x: 0, endPoint y: 137, distance: 72.1
click at [0, 137] on div "Select a Location *** Search calendar MONTH All times are in EDT On subscriptio…" at bounding box center [456, 186] width 913 height 254
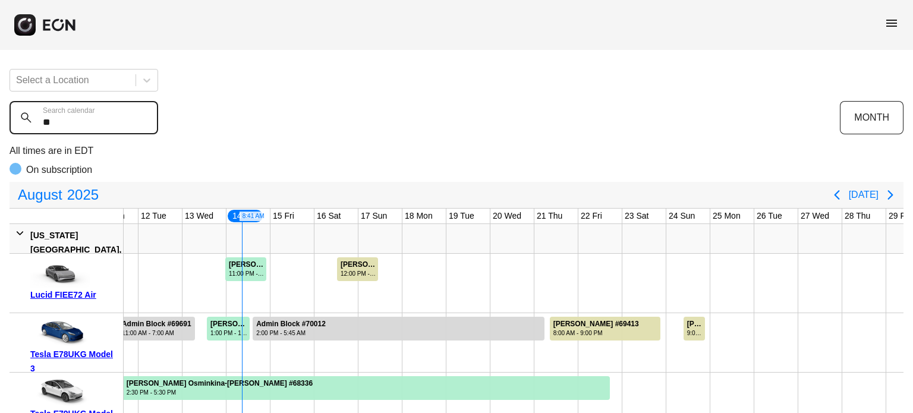
type calendar "***"
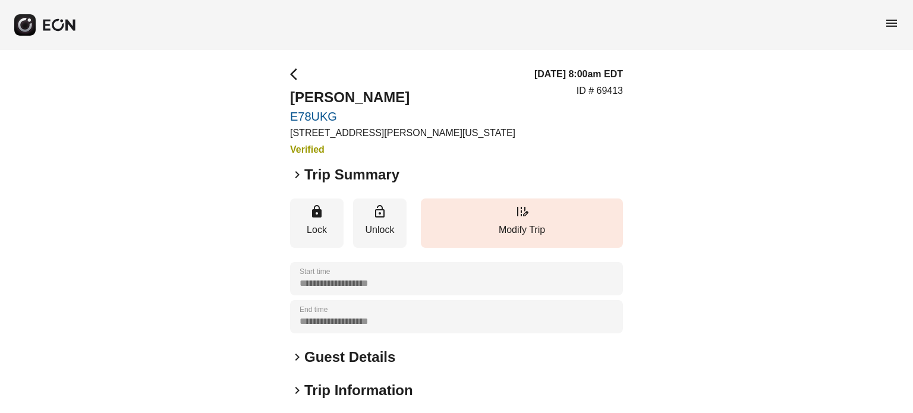
click at [482, 249] on div "**********" at bounding box center [456, 321] width 333 height 509
click at [499, 219] on button "edit_road Modify Trip" at bounding box center [522, 222] width 202 height 49
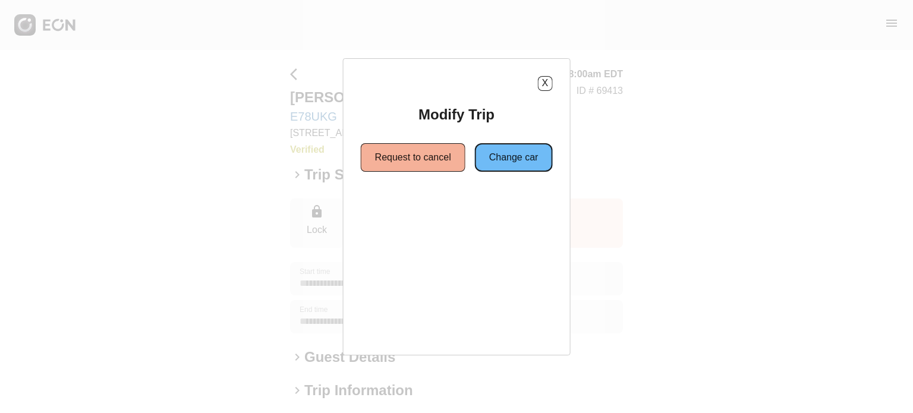
click at [514, 152] on button "Change car" at bounding box center [514, 157] width 78 height 29
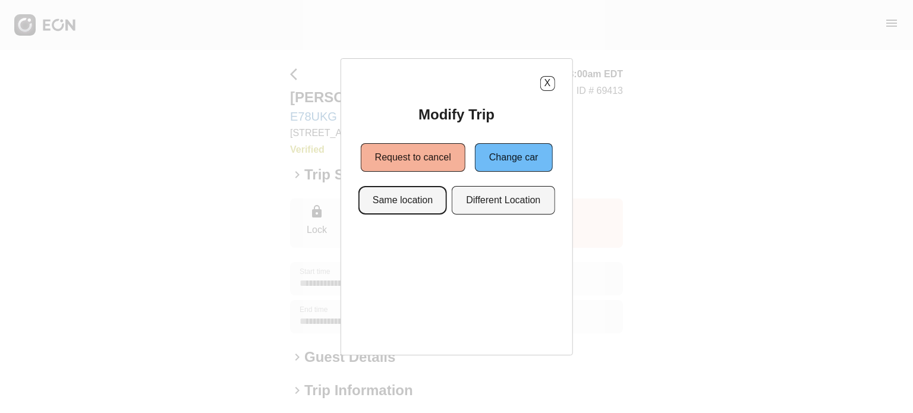
click at [435, 201] on button "Same location" at bounding box center [402, 200] width 89 height 29
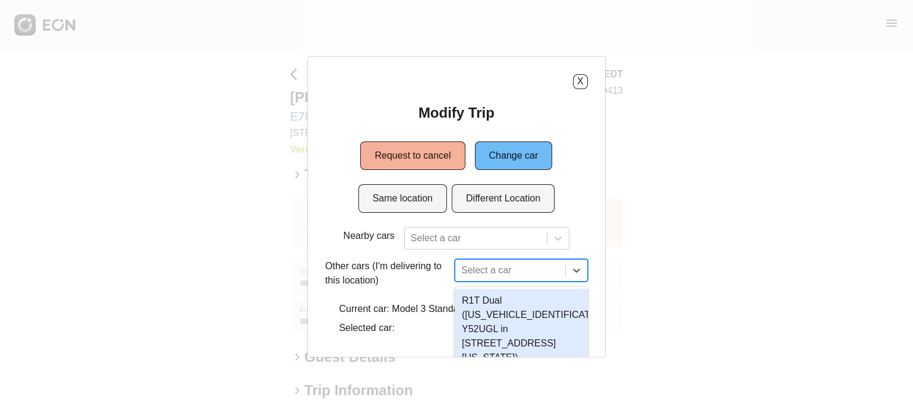
click at [494, 264] on div "22 results available. Use Up and Down to choose options, press Enter to select …" at bounding box center [521, 269] width 133 height 23
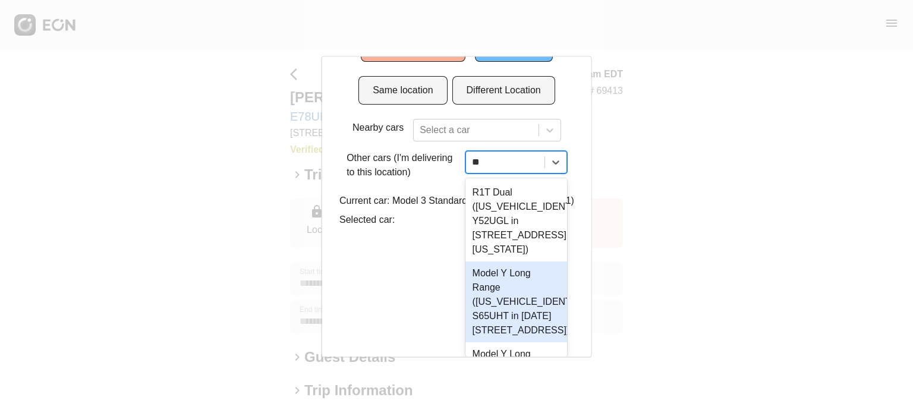
type input "***"
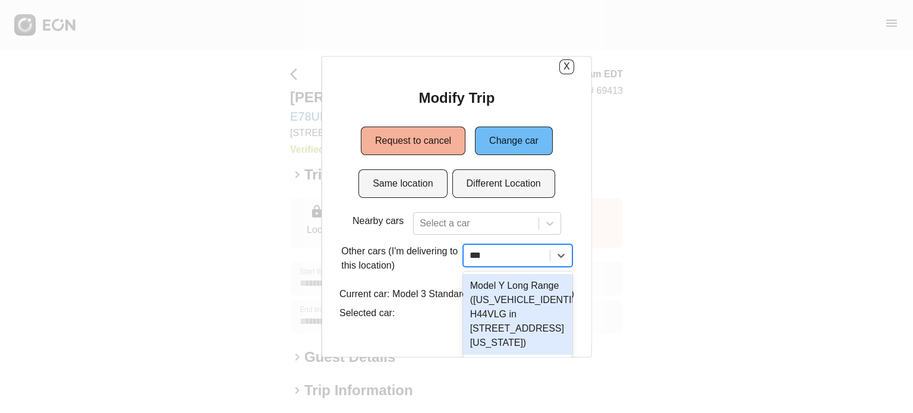
scroll to position [38, 0]
click at [494, 273] on div "Model Y Long Range ([US_VEHICLE_IDENTIFICATION_NUMBER] H44VLG in [STREET_ADDRES…" at bounding box center [516, 313] width 109 height 81
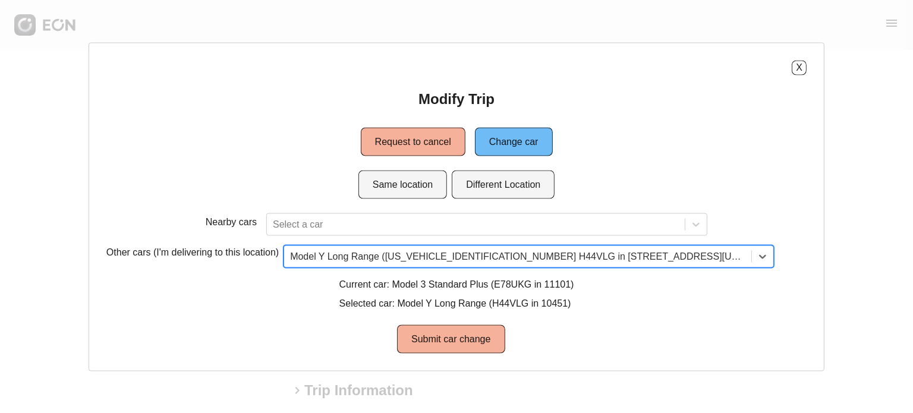
scroll to position [0, 0]
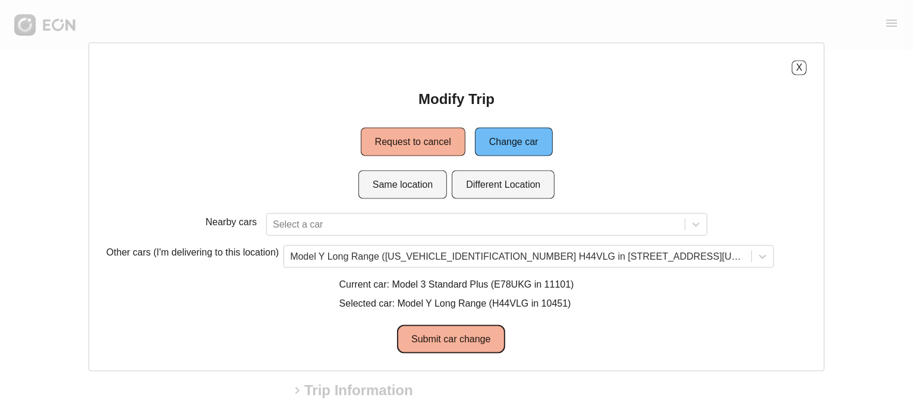
click at [449, 338] on button "Submit car change" at bounding box center [451, 338] width 108 height 29
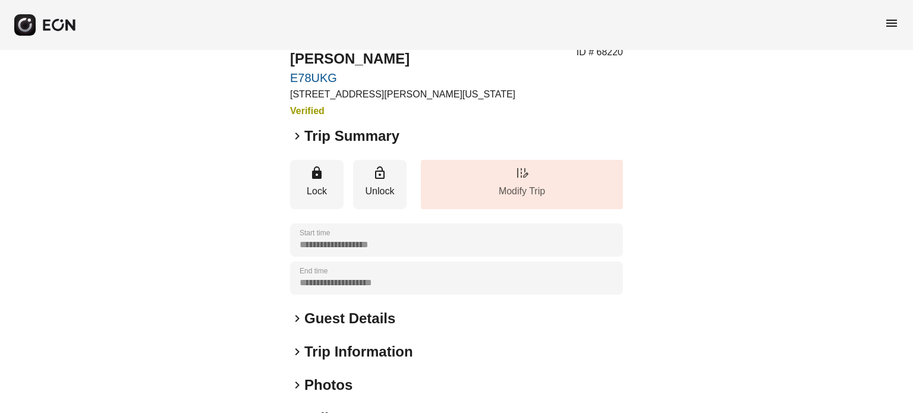
scroll to position [59, 0]
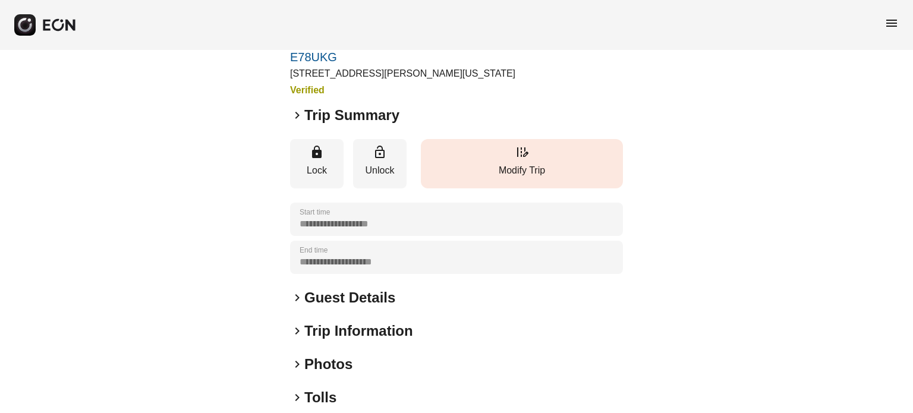
click at [494, 157] on button "edit_road Modify Trip" at bounding box center [522, 163] width 202 height 49
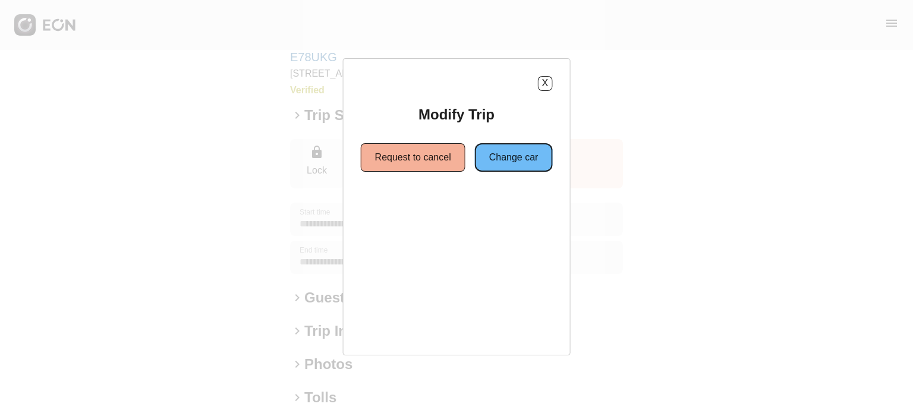
click at [509, 159] on button "Change car" at bounding box center [514, 157] width 78 height 29
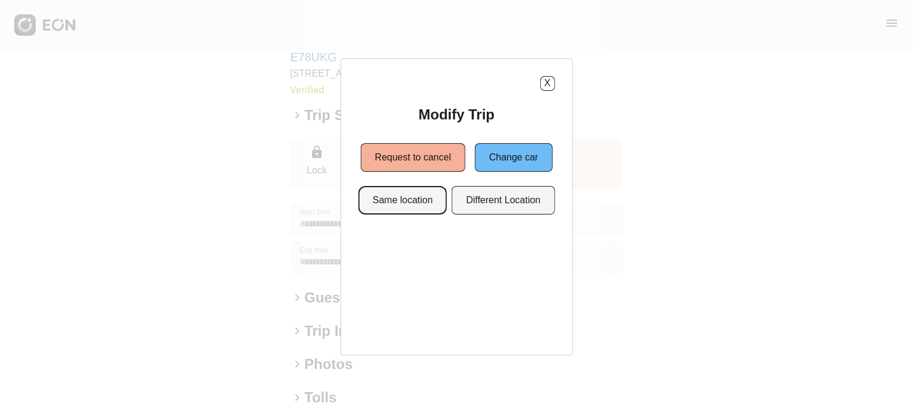
click at [397, 196] on button "Same location" at bounding box center [402, 200] width 89 height 29
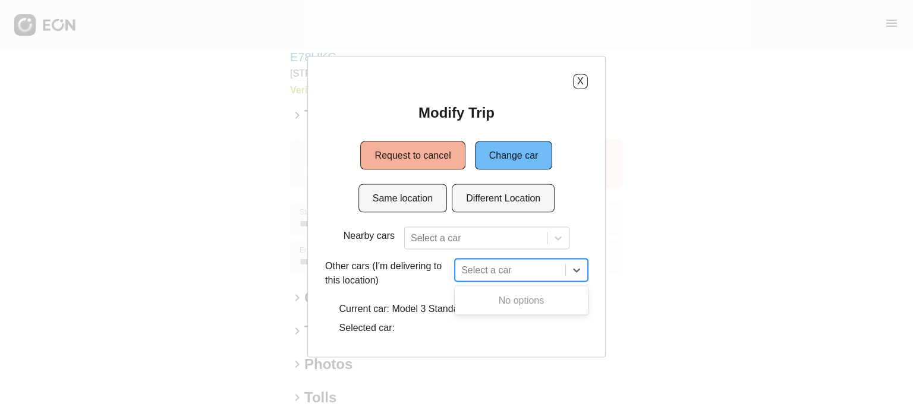
click at [494, 276] on div at bounding box center [510, 269] width 98 height 17
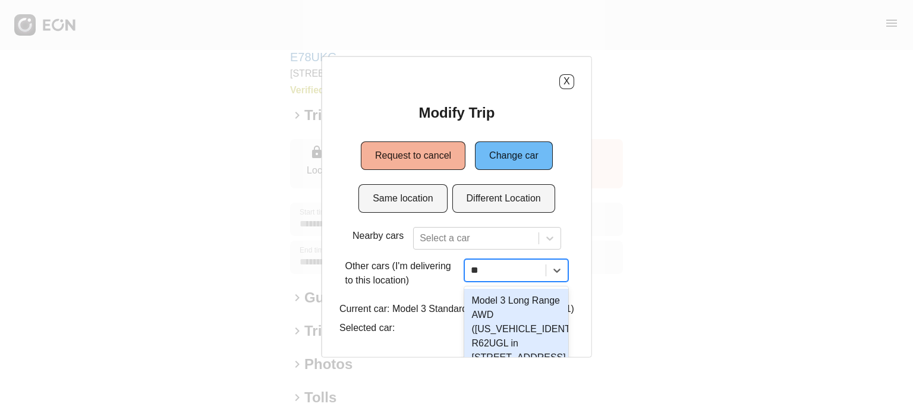
type input "***"
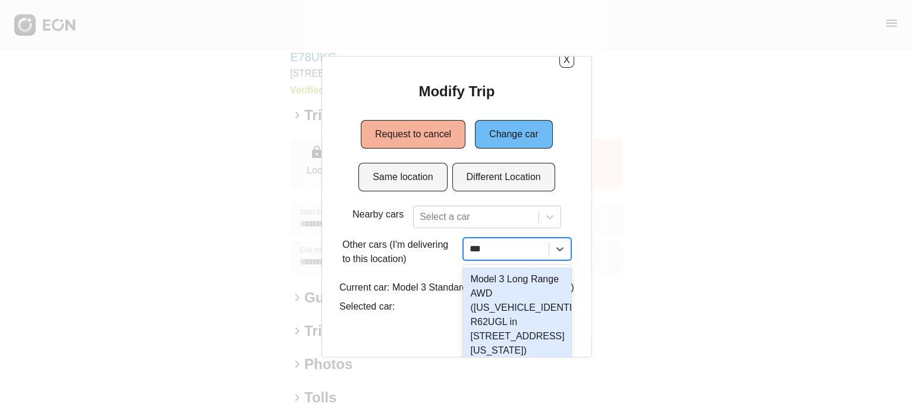
scroll to position [43, 0]
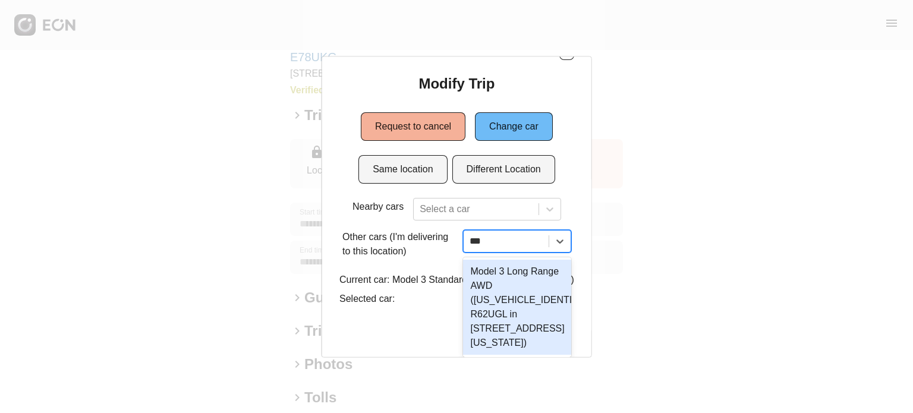
click at [500, 278] on div "Model 3 Long Range AWD (5YJ3E1EB0NF244061 R62UGL in 610 Exterior Street, The Br…" at bounding box center [517, 306] width 108 height 95
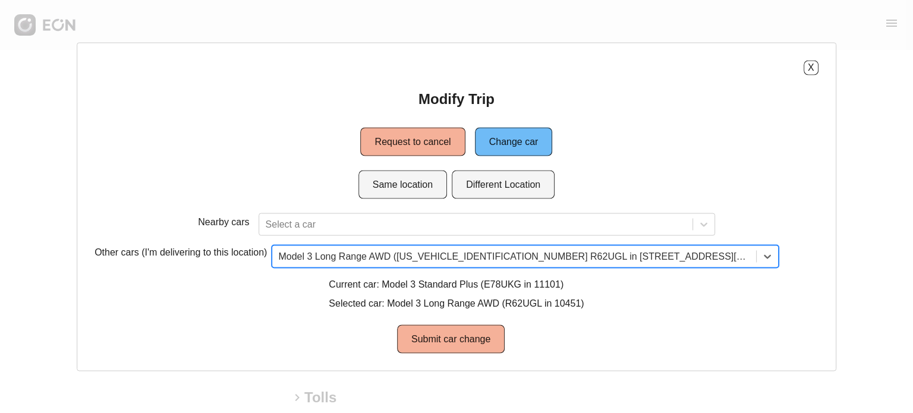
scroll to position [0, 0]
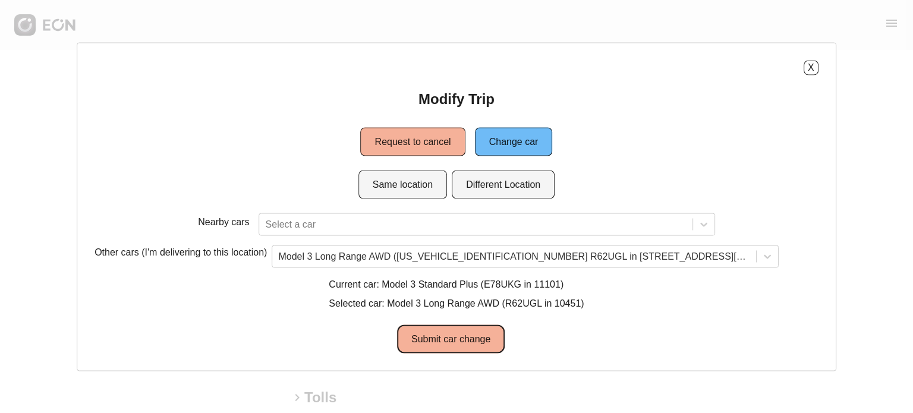
click at [466, 333] on button "Submit car change" at bounding box center [451, 338] width 108 height 29
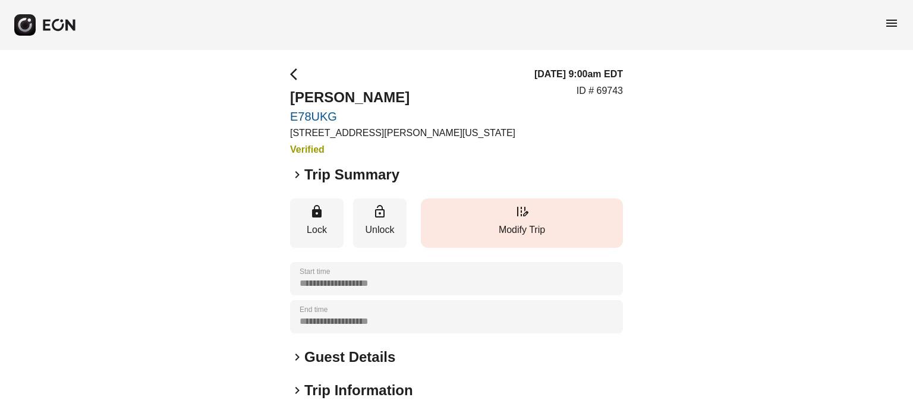
click at [507, 220] on button "edit_road Modify Trip" at bounding box center [522, 222] width 202 height 49
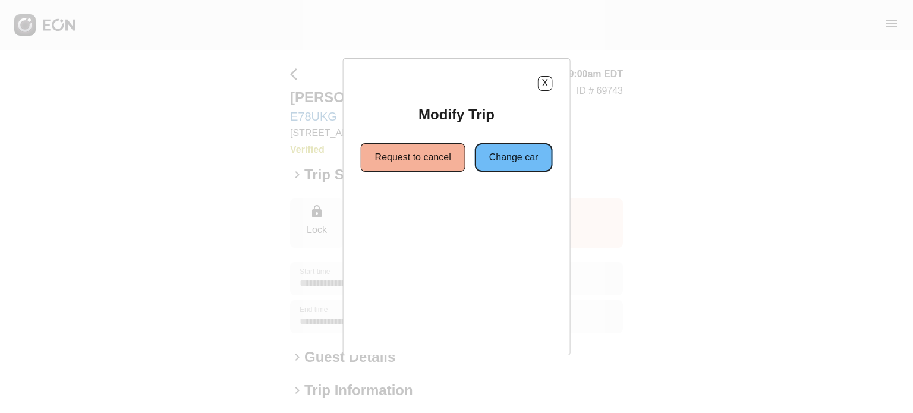
click at [516, 165] on button "Change car" at bounding box center [514, 157] width 78 height 29
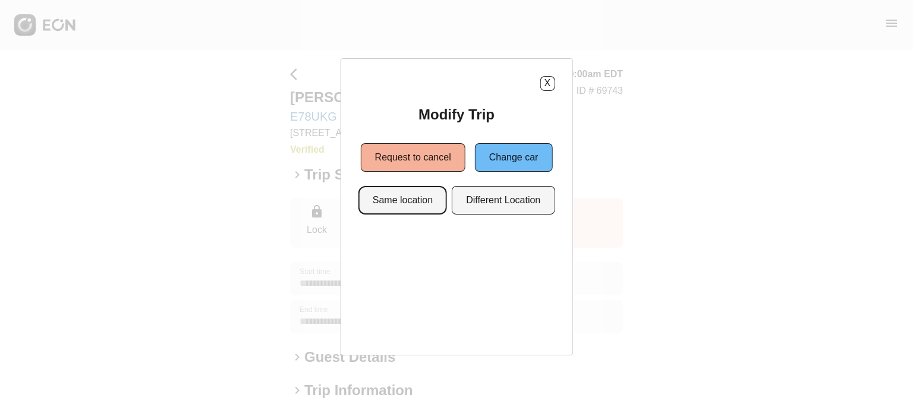
click at [403, 202] on button "Same location" at bounding box center [402, 200] width 89 height 29
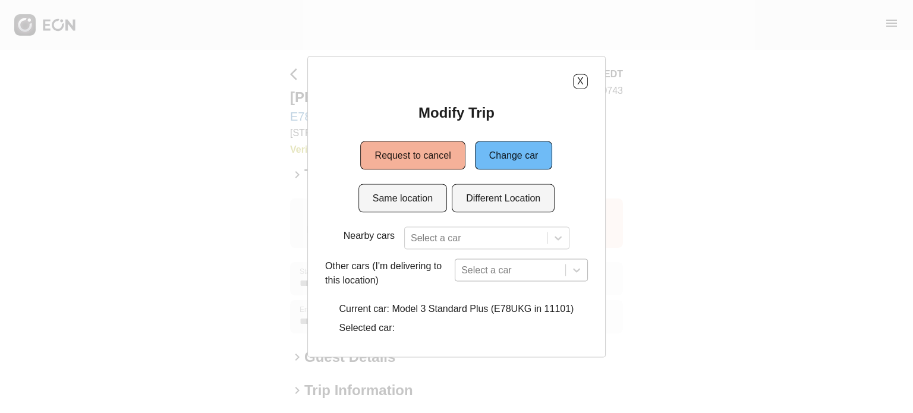
click at [483, 263] on div at bounding box center [510, 269] width 98 height 17
click at [484, 271] on div "option , selected. Select is focused ,type to refine list, press Down to open t…" at bounding box center [521, 269] width 133 height 23
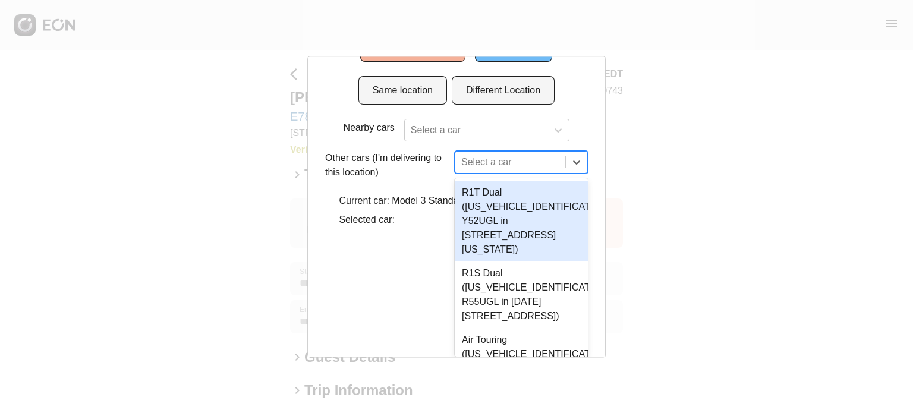
scroll to position [0, 0]
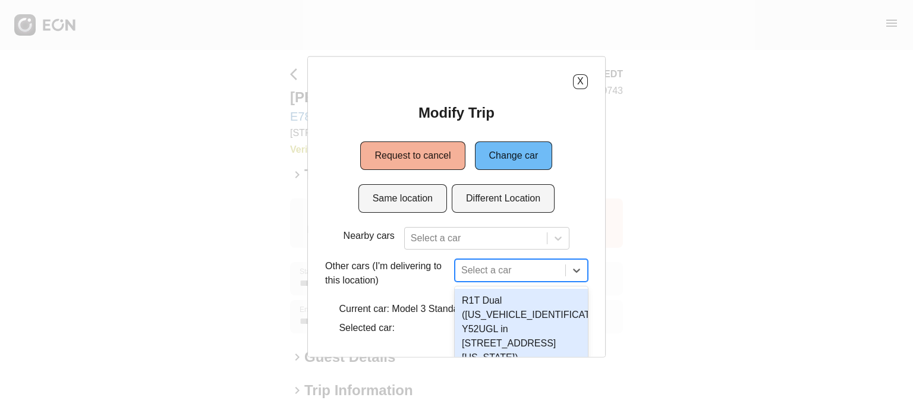
click at [519, 270] on div "26 results available. Use Up and Down to choose options, press Enter to select …" at bounding box center [521, 269] width 133 height 23
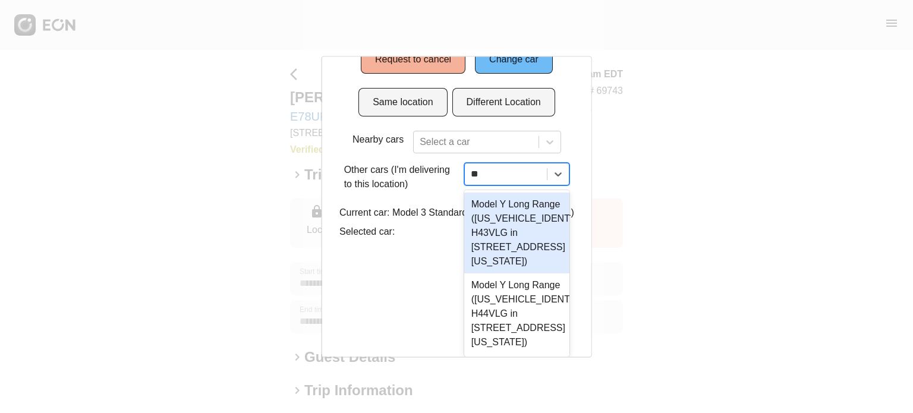
type input "***"
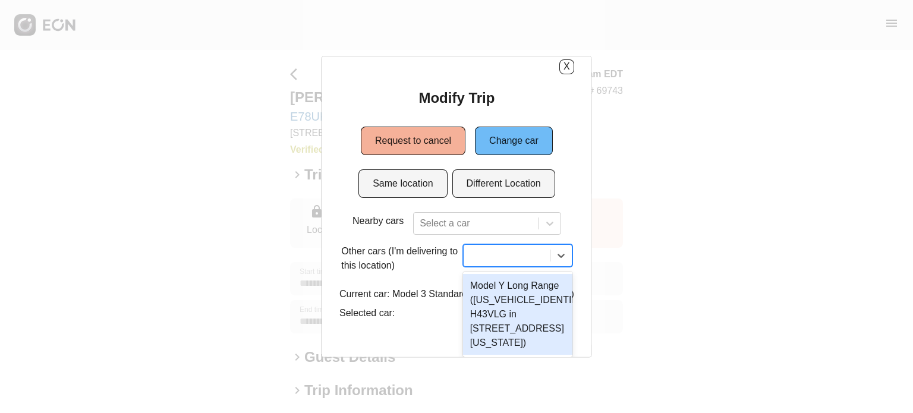
scroll to position [0, 0]
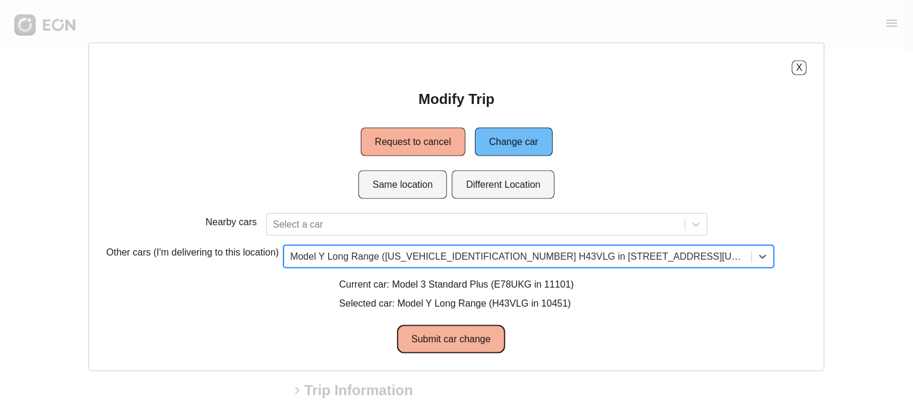
click at [465, 336] on button "Submit car change" at bounding box center [451, 338] width 108 height 29
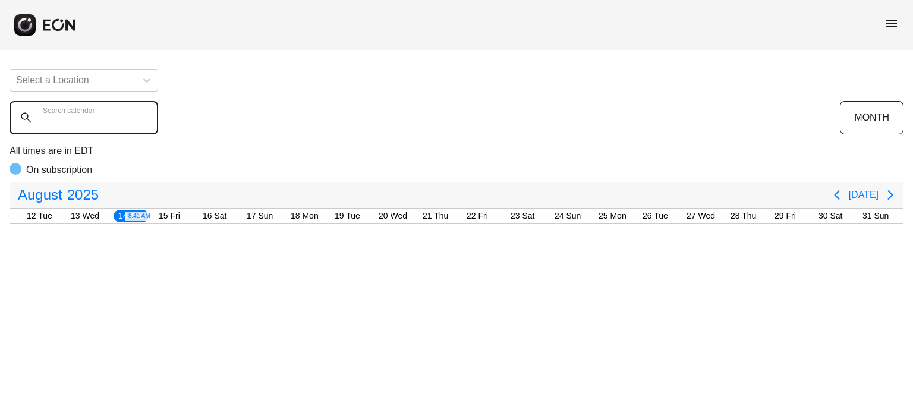
click at [114, 119] on calendar "Search calendar" at bounding box center [84, 117] width 149 height 33
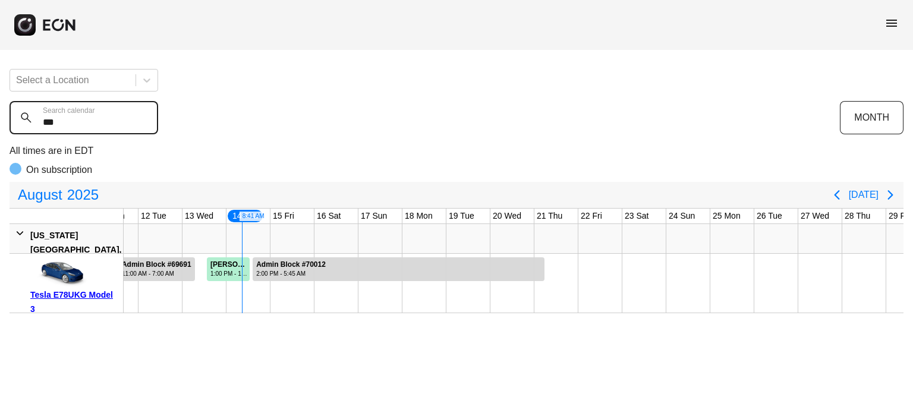
type calendar "***"
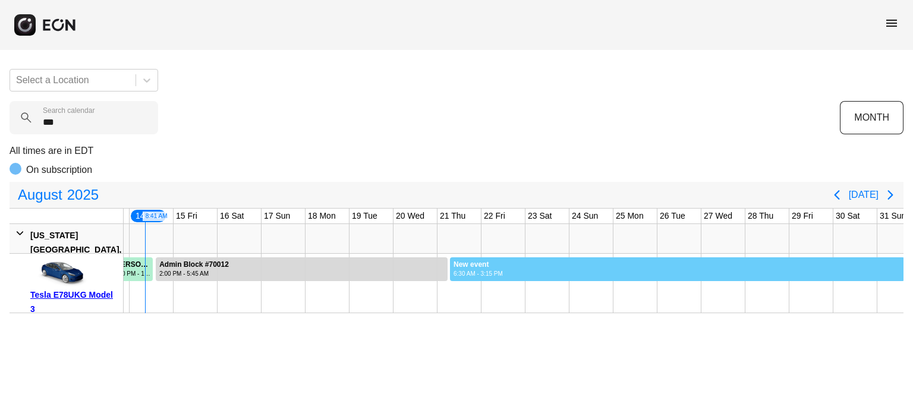
scroll to position [0, 583]
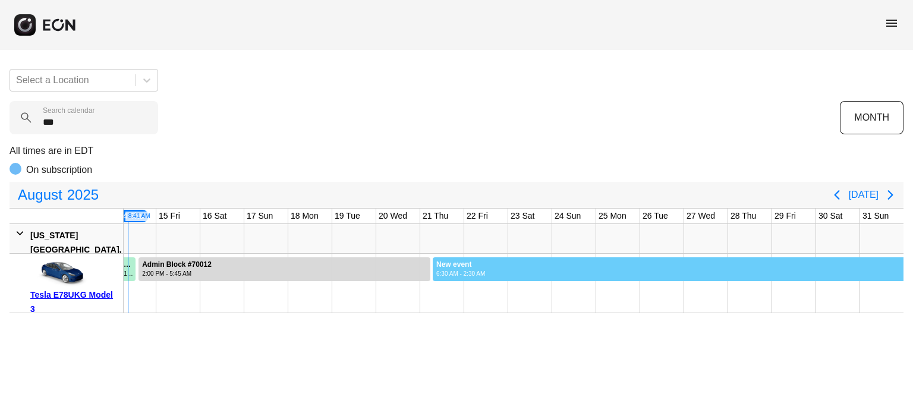
drag, startPoint x: 546, startPoint y: 268, endPoint x: 912, endPoint y: 279, distance: 366.2
click at [912, 279] on div "Select a Location *** Search calendar MONTH All times are in EDT On subscriptio…" at bounding box center [456, 186] width 913 height 254
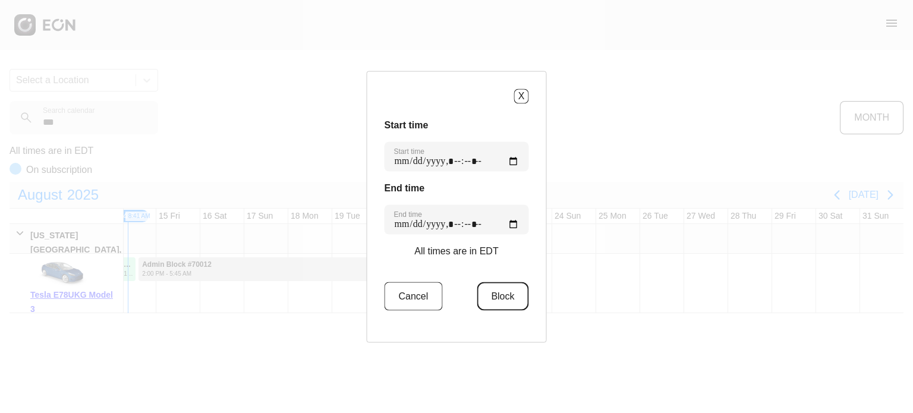
click at [496, 299] on button "Block" at bounding box center [503, 296] width 52 height 29
